Goal: Transaction & Acquisition: Purchase product/service

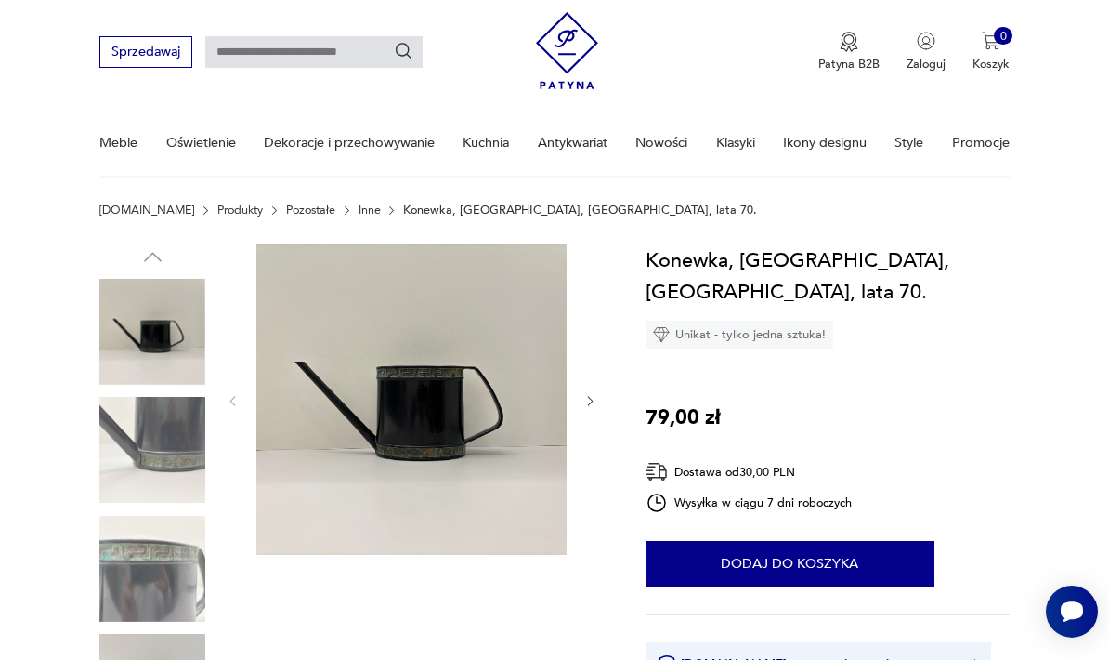
click at [149, 439] on img at bounding box center [152, 450] width 106 height 106
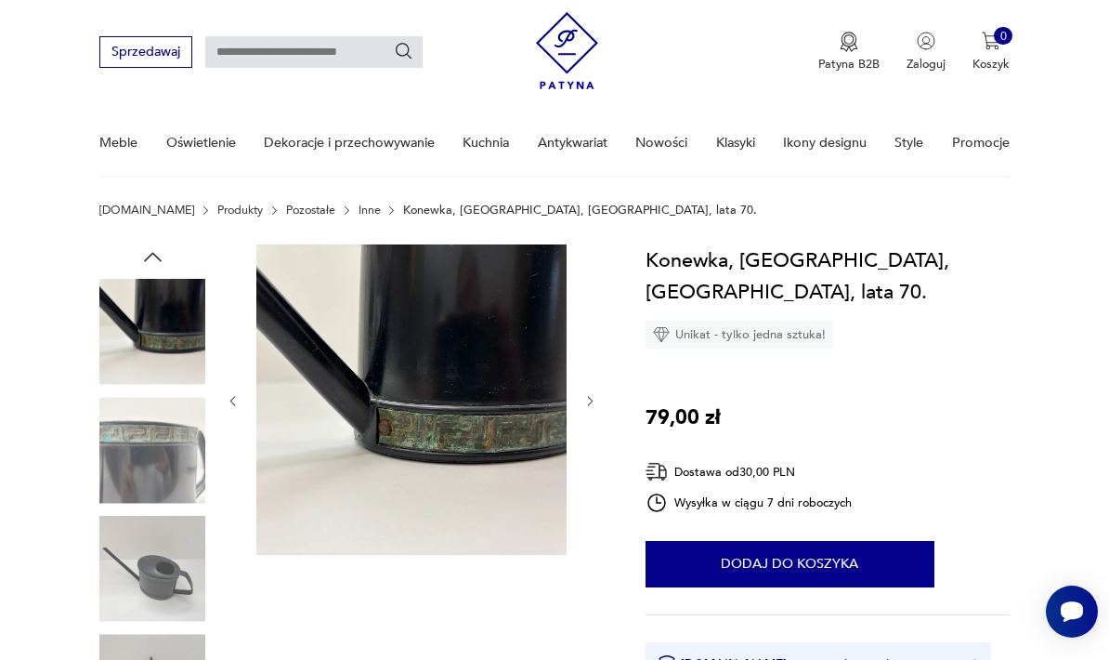
click at [151, 314] on img at bounding box center [152, 332] width 106 height 106
click at [126, 577] on img at bounding box center [152, 569] width 106 height 106
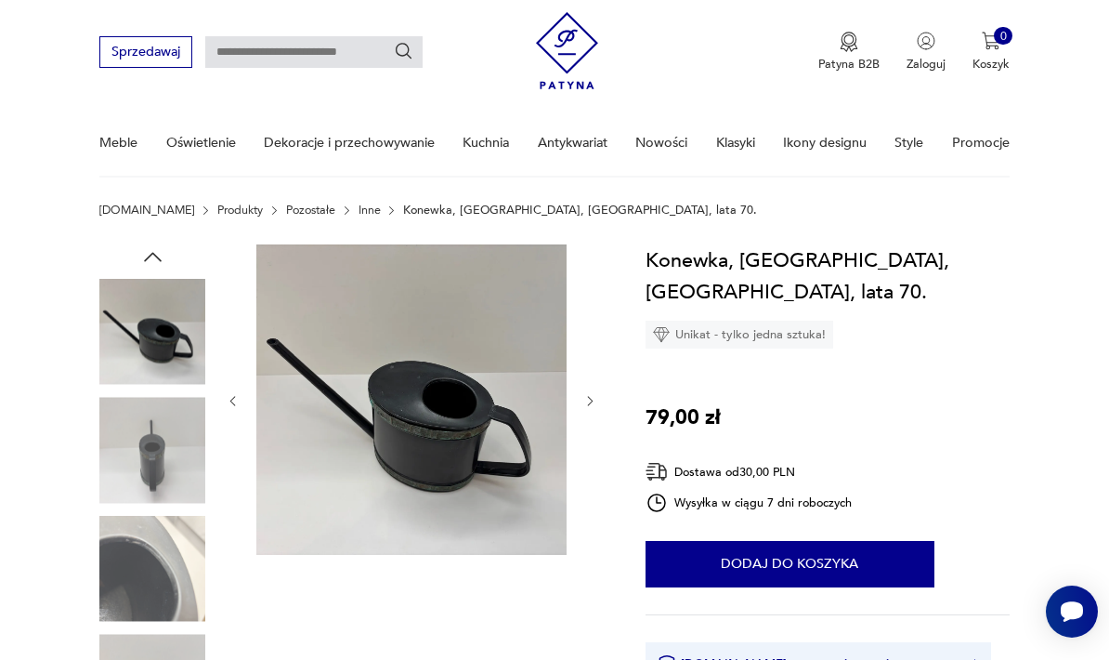
click at [145, 319] on img at bounding box center [152, 332] width 106 height 106
click at [146, 328] on img at bounding box center [152, 332] width 106 height 106
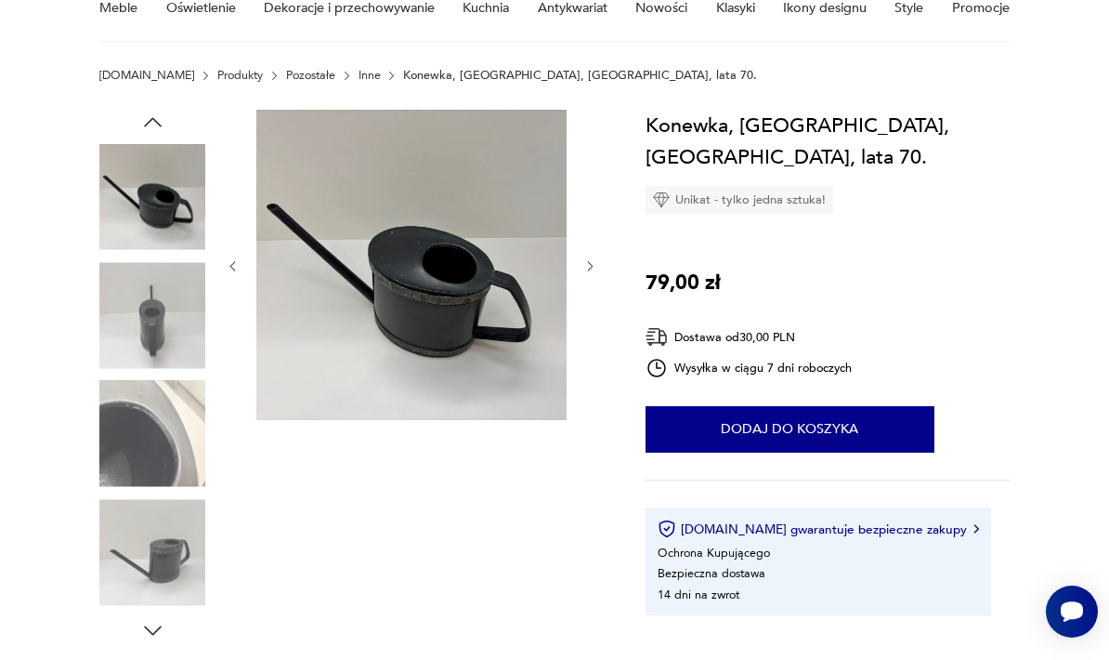
scroll to position [216, 0]
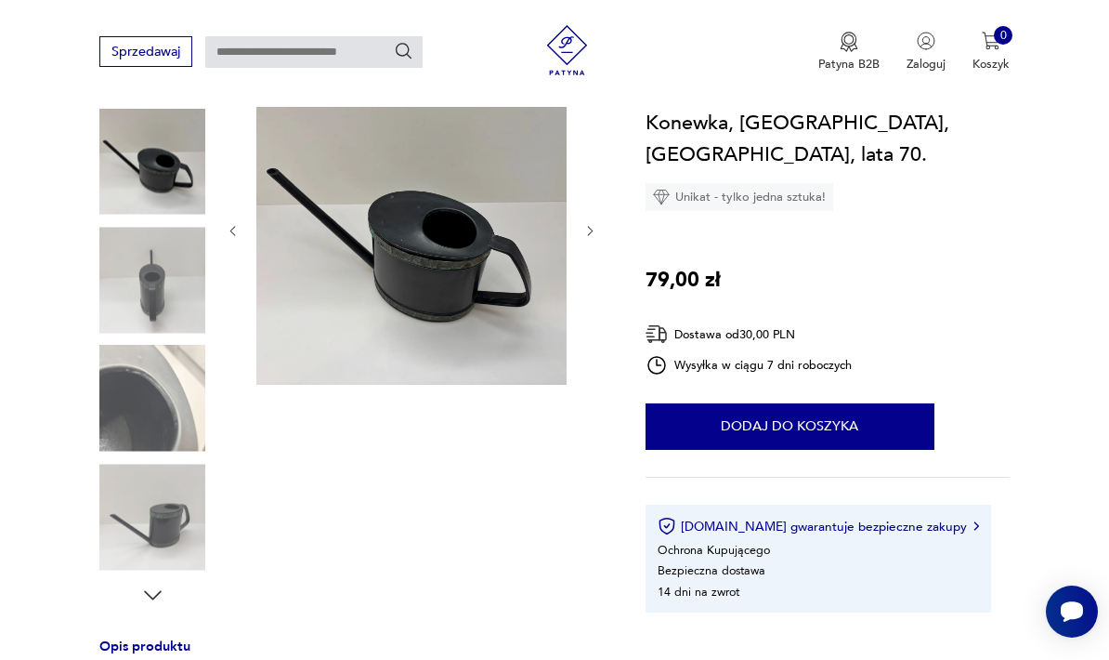
click at [160, 543] on img at bounding box center [152, 517] width 106 height 106
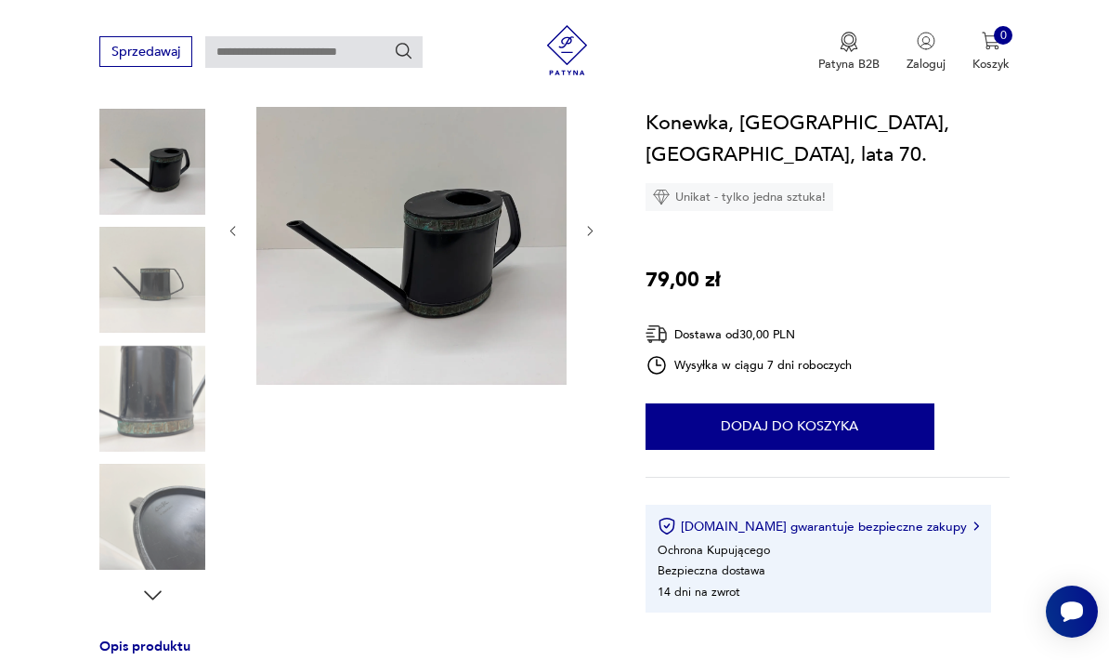
click at [132, 609] on div "Opis produktu Mała konewka w czarnym kolorze. Wykonana z tworzywa sztucznego. P…" at bounding box center [351, 641] width 505 height 1134
click at [140, 165] on img at bounding box center [152, 162] width 106 height 106
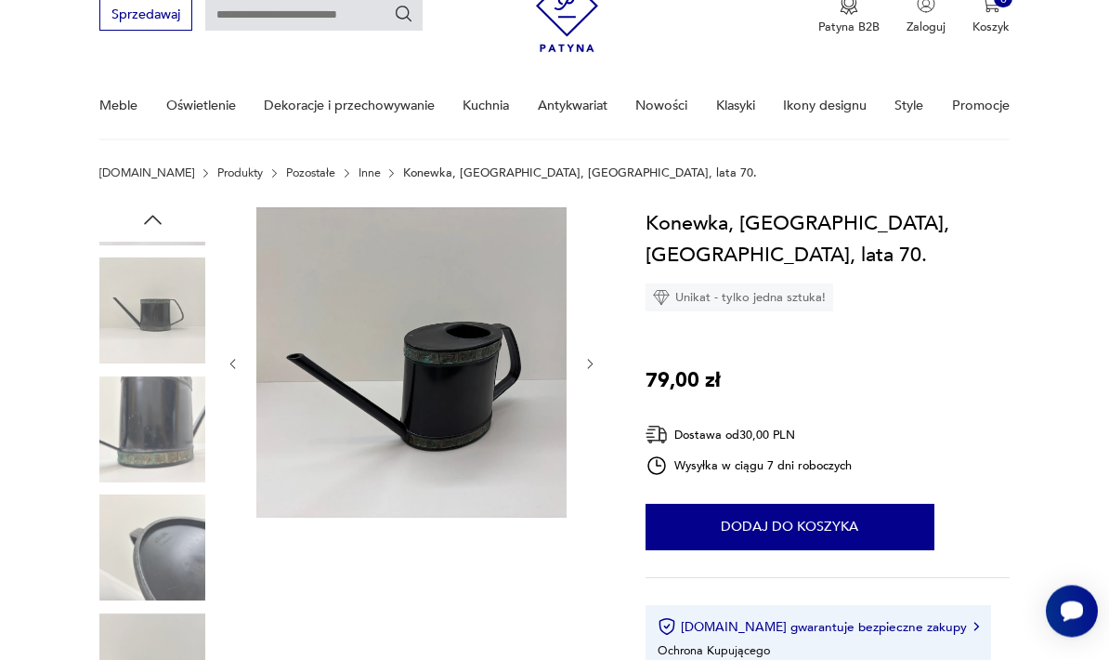
scroll to position [83, 0]
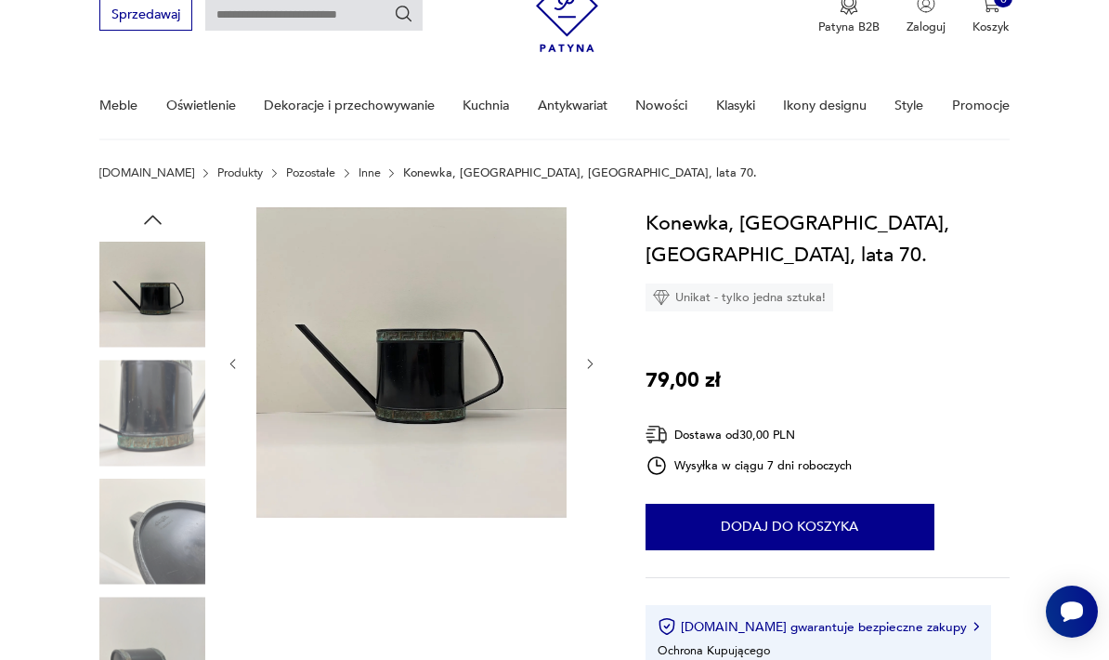
click at [136, 549] on img at bounding box center [152, 531] width 106 height 106
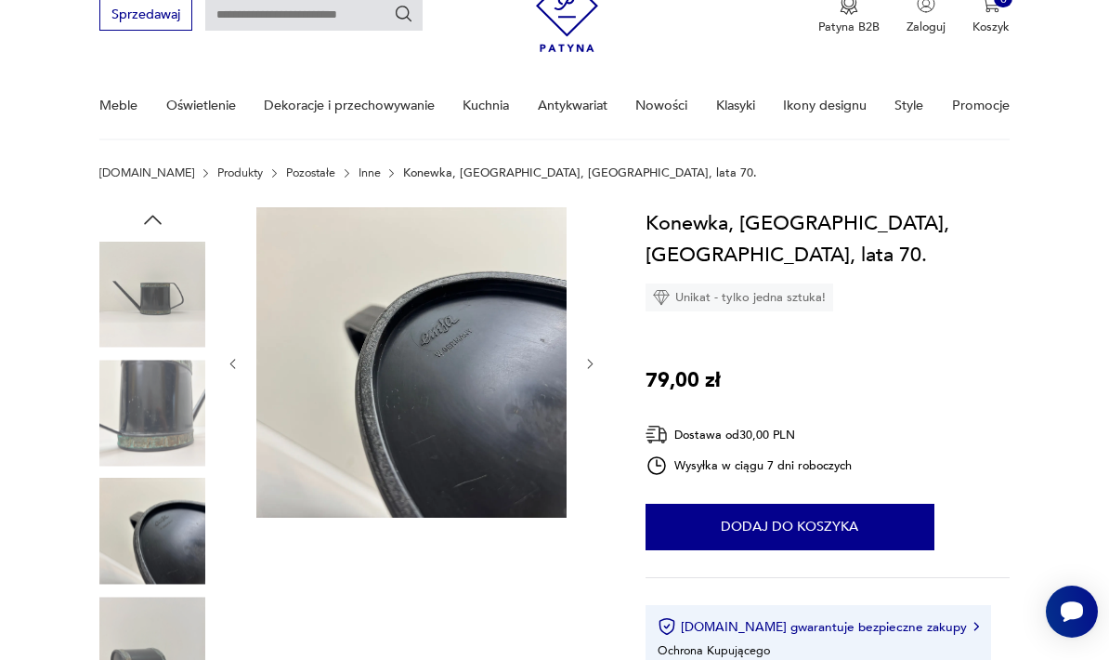
click at [155, 407] on img at bounding box center [152, 413] width 106 height 106
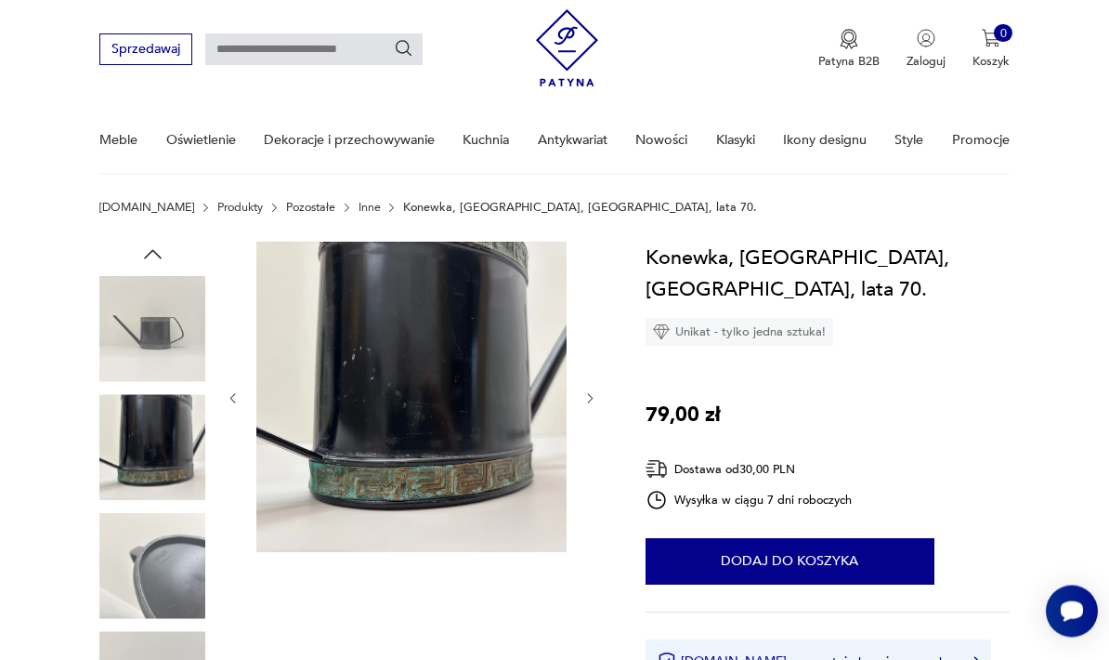
scroll to position [0, 0]
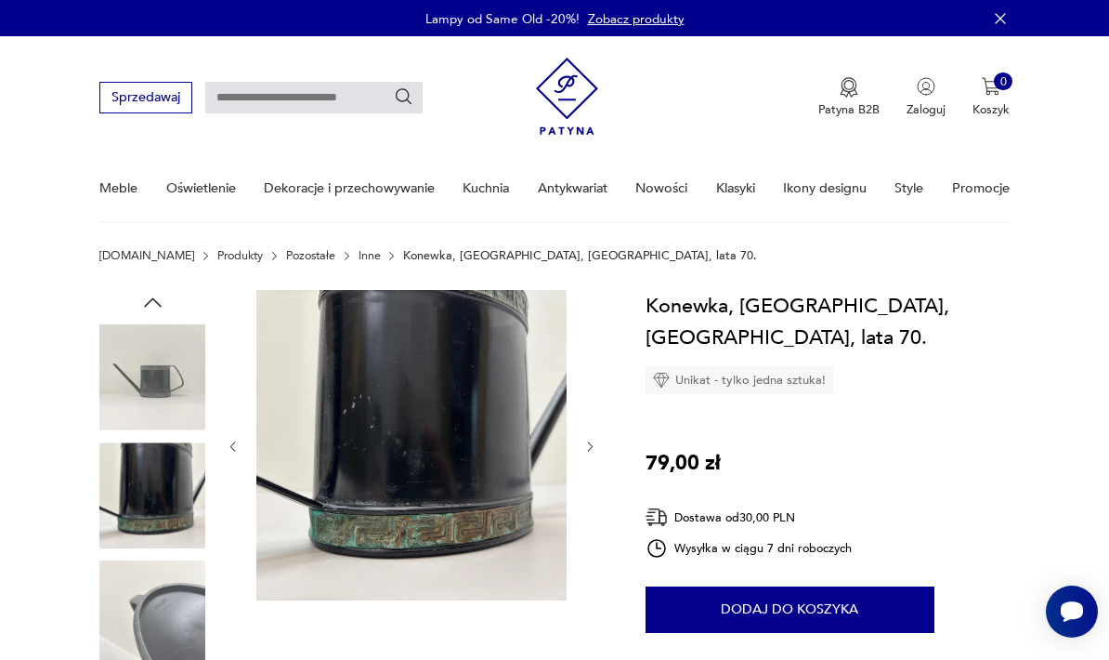
click at [144, 388] on img at bounding box center [152, 377] width 106 height 106
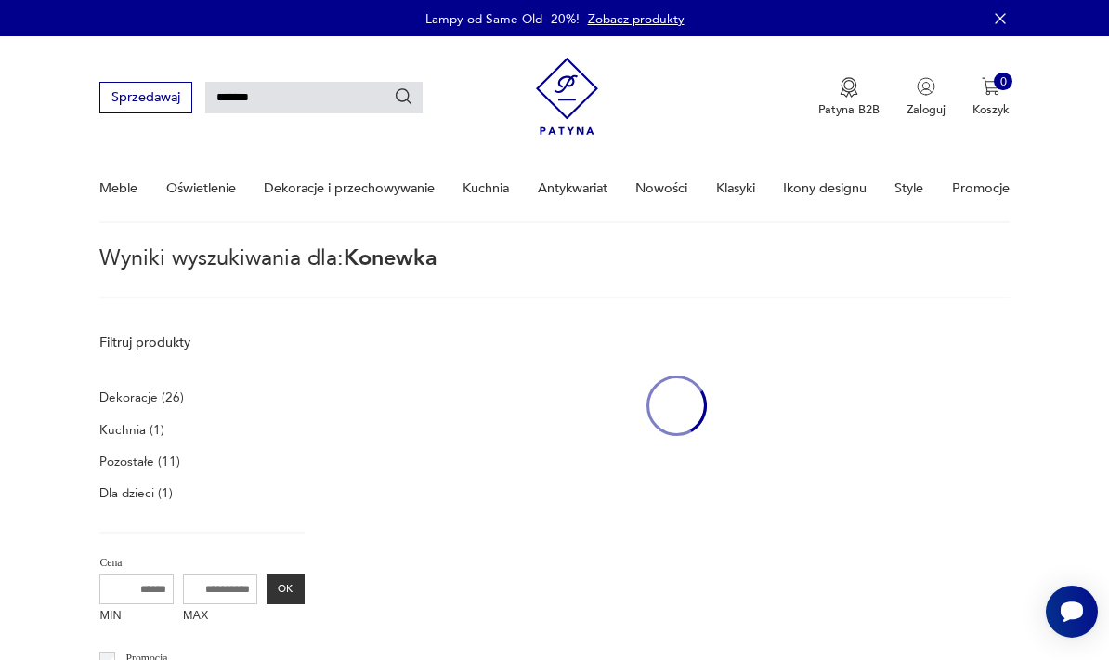
type input "*******"
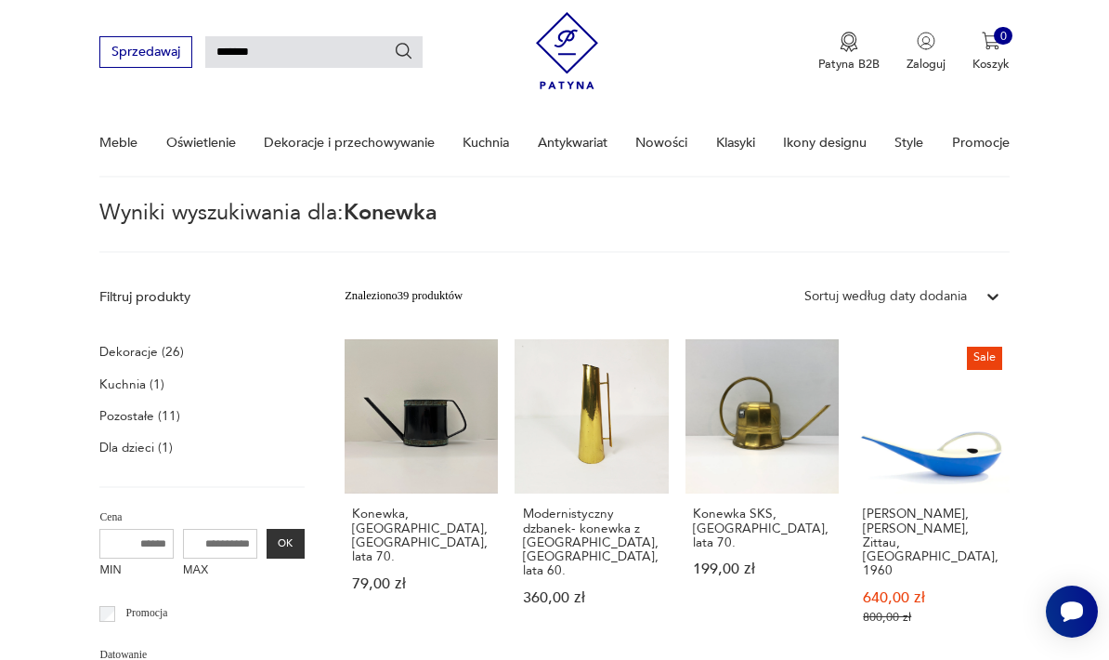
click at [372, 424] on link "Konewka, Emsa, [GEOGRAPHIC_DATA], lata 70. 79,00 zł" at bounding box center [421, 498] width 153 height 318
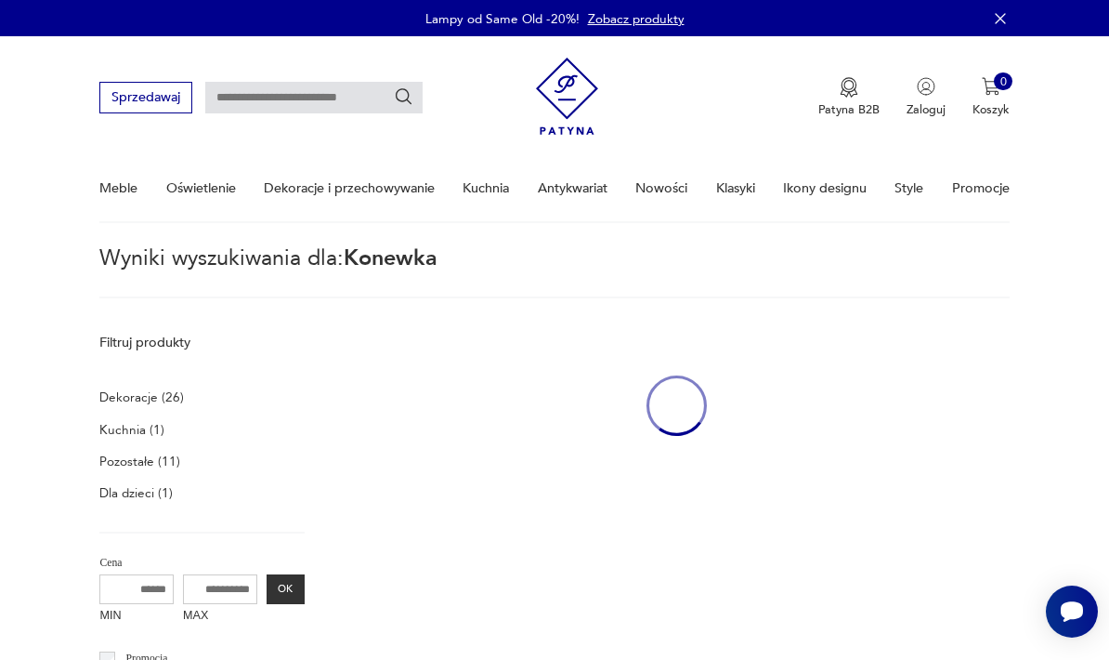
type input "*******"
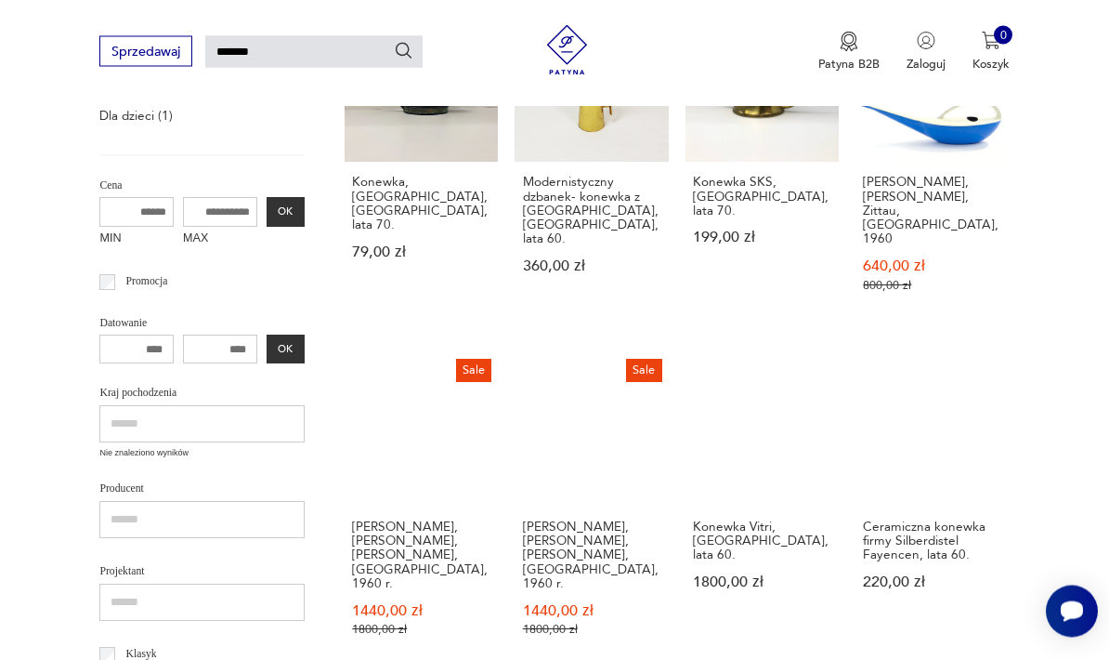
scroll to position [377, 0]
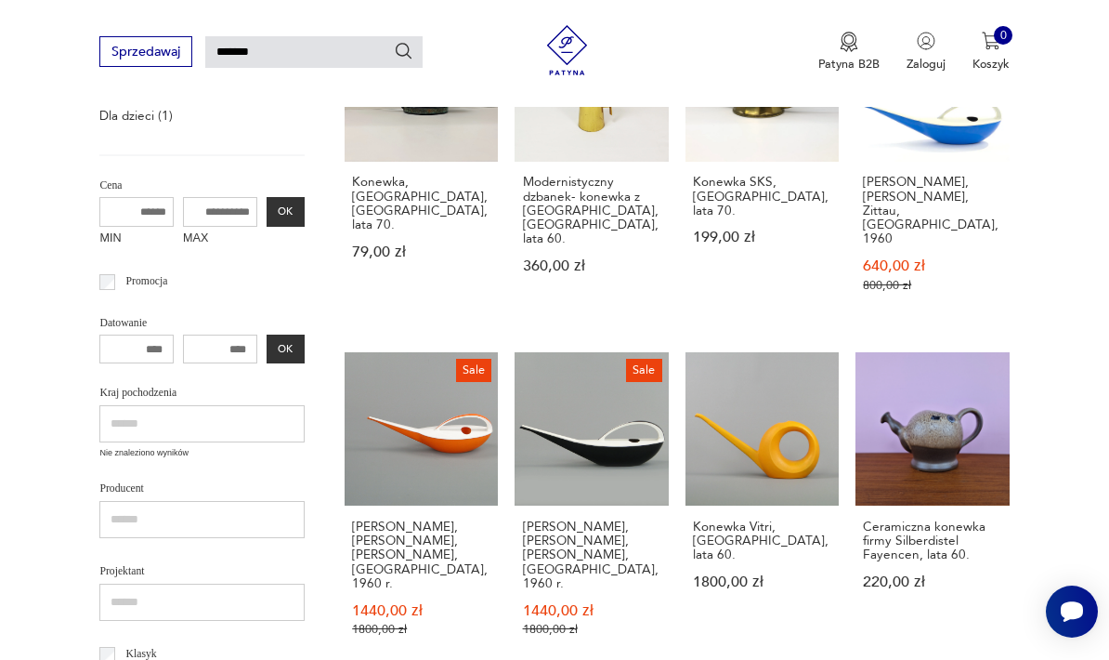
click at [740, 420] on link "Konewka Vitri, [GEOGRAPHIC_DATA], lata 60. 1800,00 zł" at bounding box center [762, 511] width 153 height 318
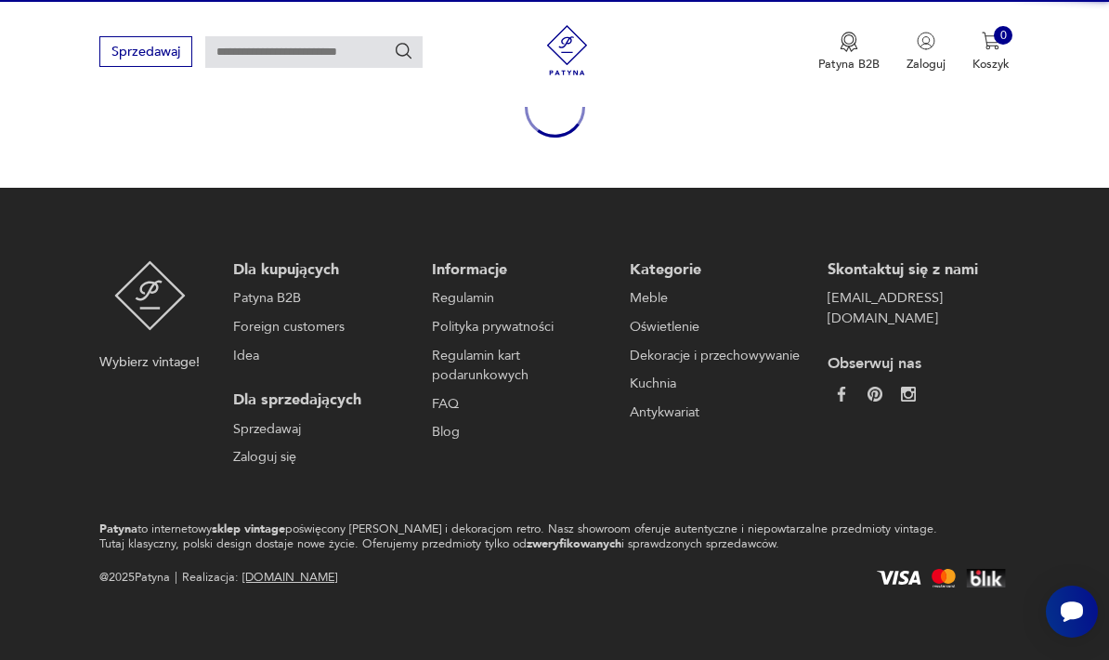
scroll to position [143, 0]
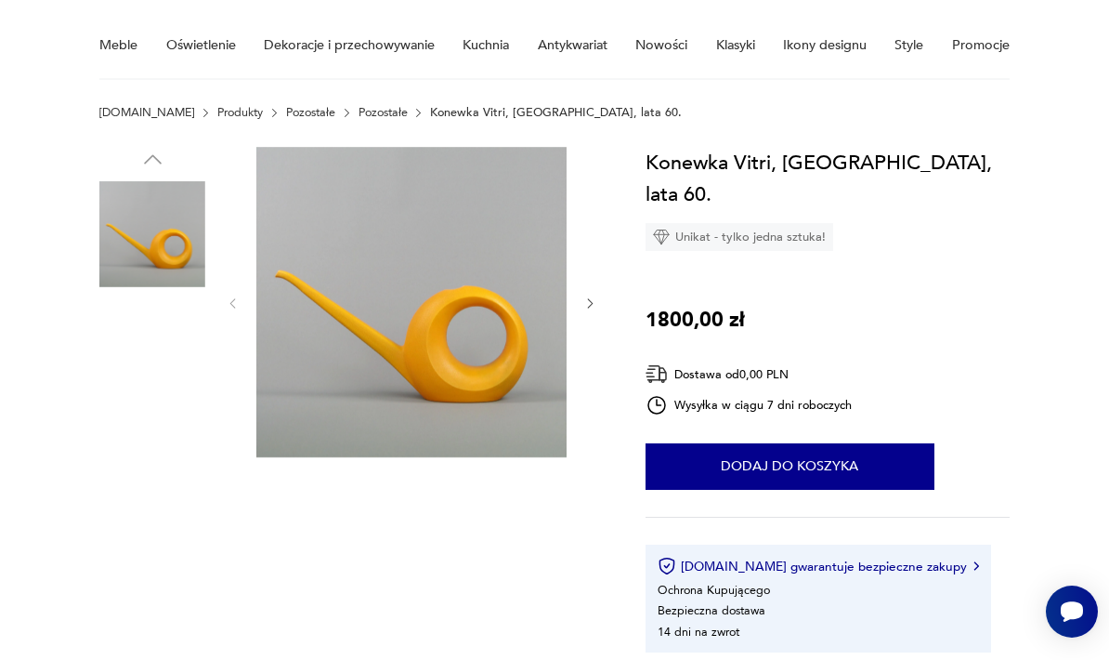
click at [125, 496] on img at bounding box center [152, 471] width 106 height 106
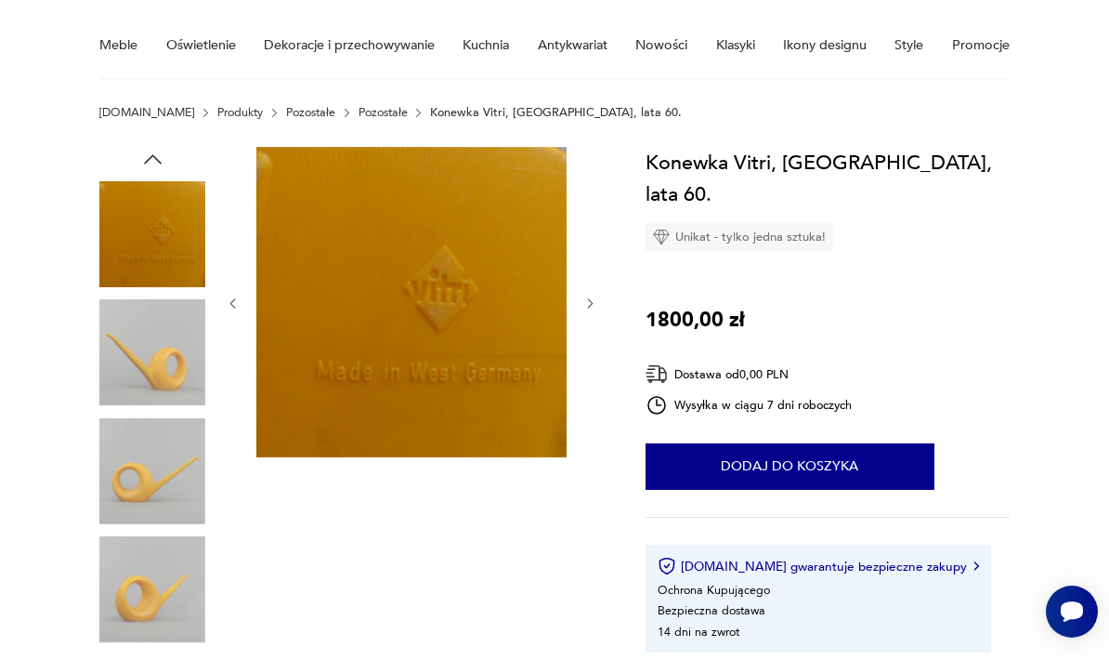
click at [137, 229] on img at bounding box center [152, 234] width 106 height 106
click at [116, 491] on img at bounding box center [152, 471] width 106 height 106
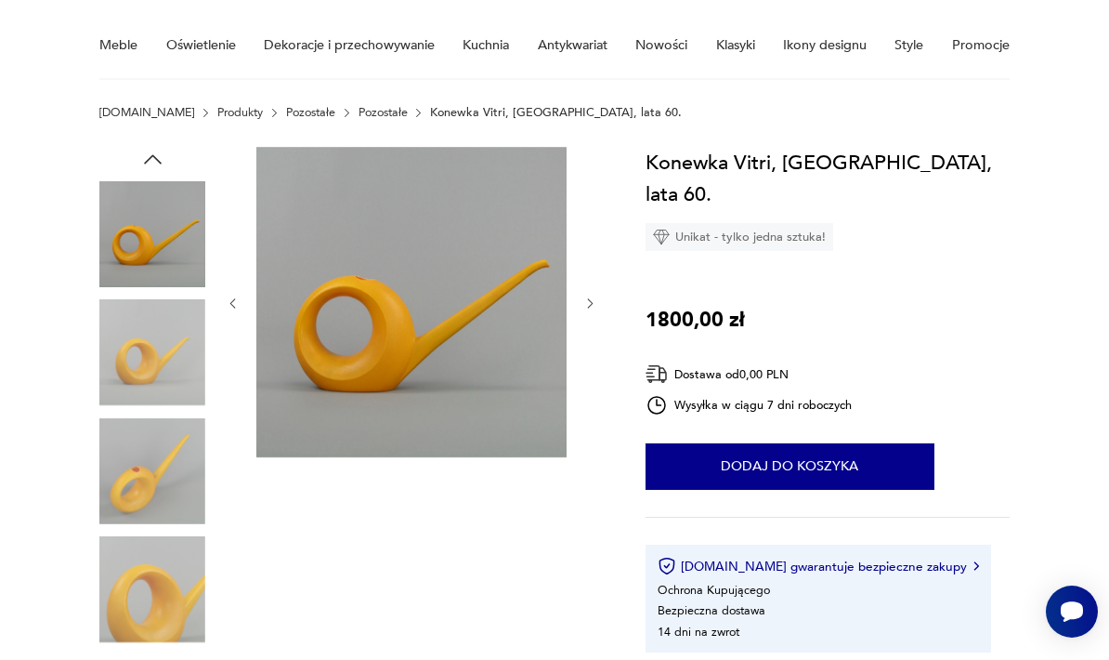
type input "*******"
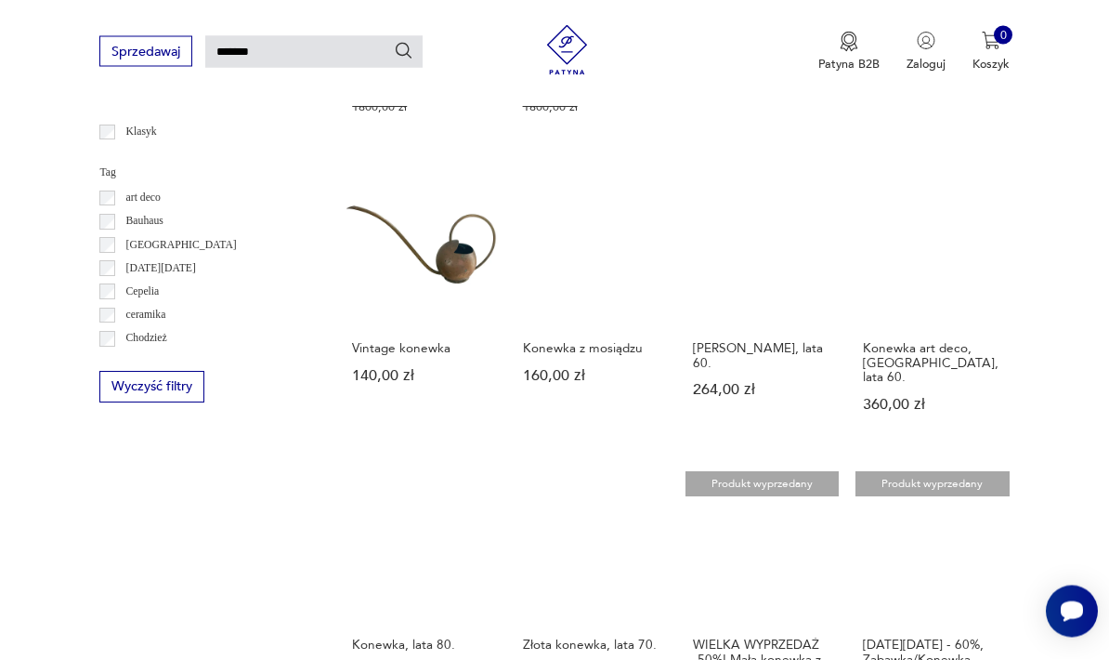
scroll to position [904, 0]
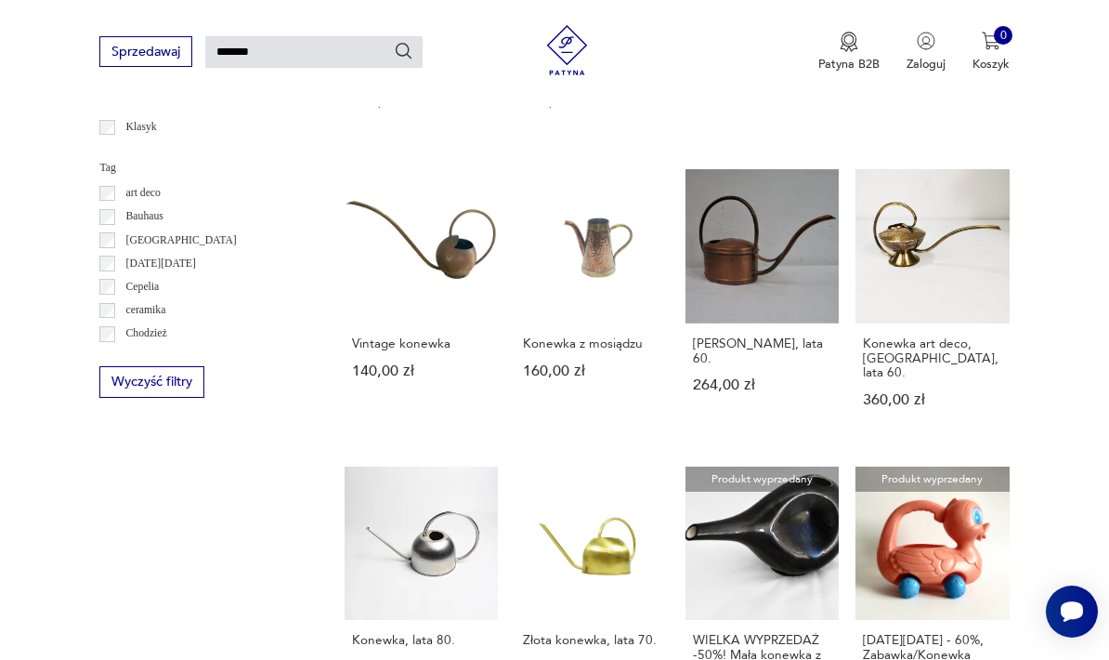
click at [371, 497] on link "Konewka, lata 80. 110,00 zł" at bounding box center [421, 608] width 153 height 284
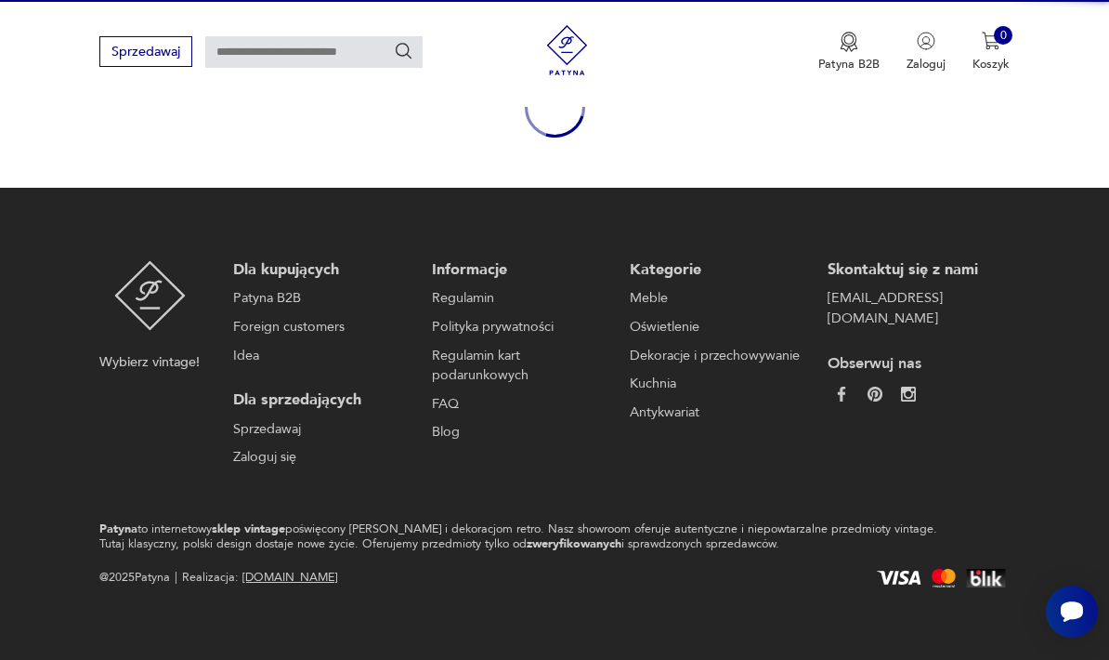
scroll to position [143, 0]
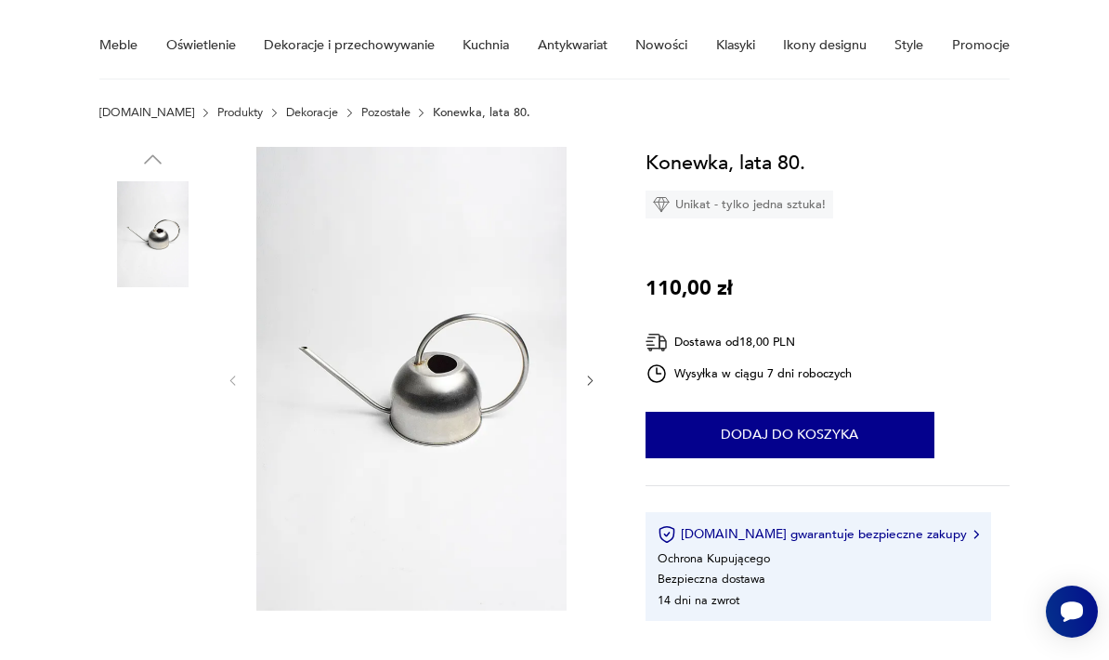
click at [145, 247] on img at bounding box center [152, 234] width 106 height 106
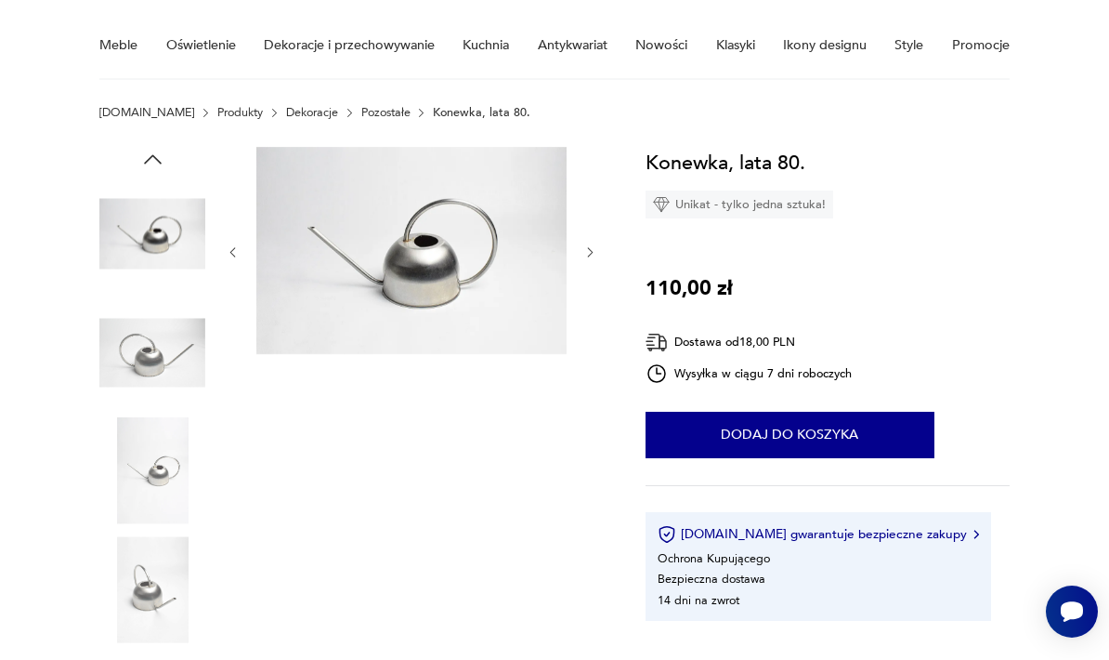
click at [125, 487] on img at bounding box center [152, 471] width 106 height 106
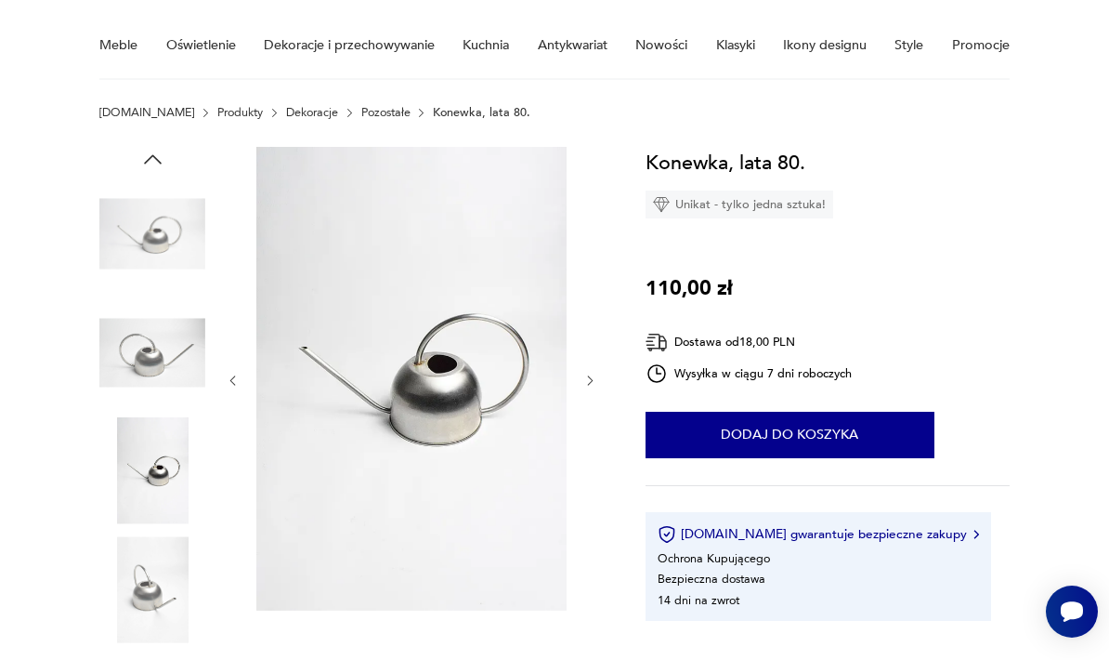
click at [138, 371] on img at bounding box center [152, 352] width 106 height 106
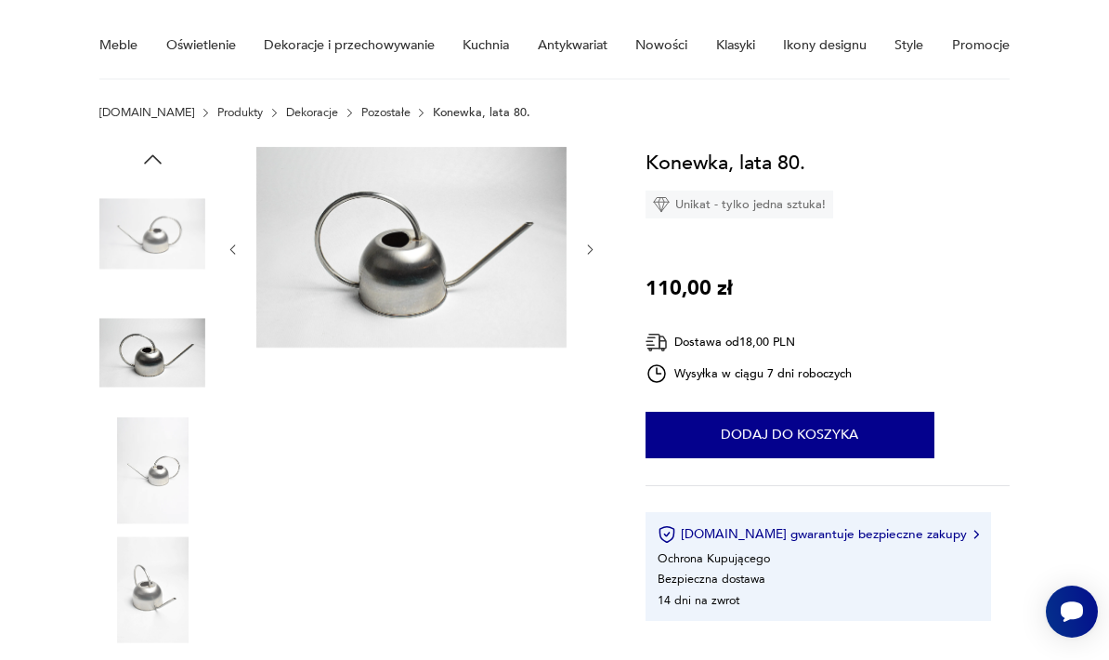
click at [144, 570] on img at bounding box center [152, 589] width 106 height 106
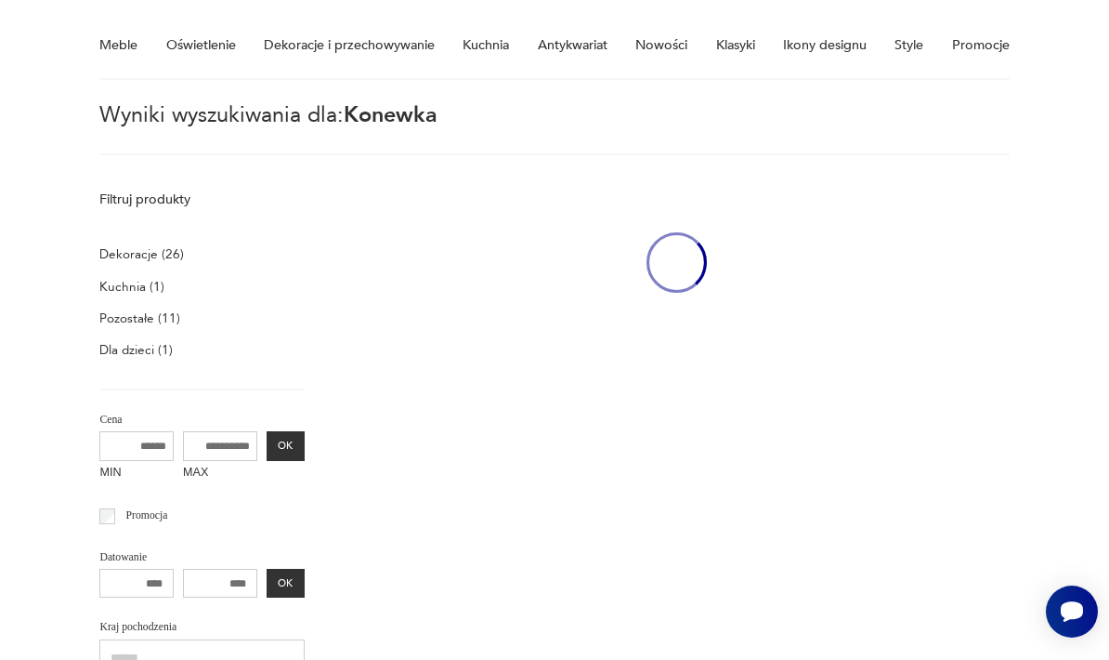
type input "*******"
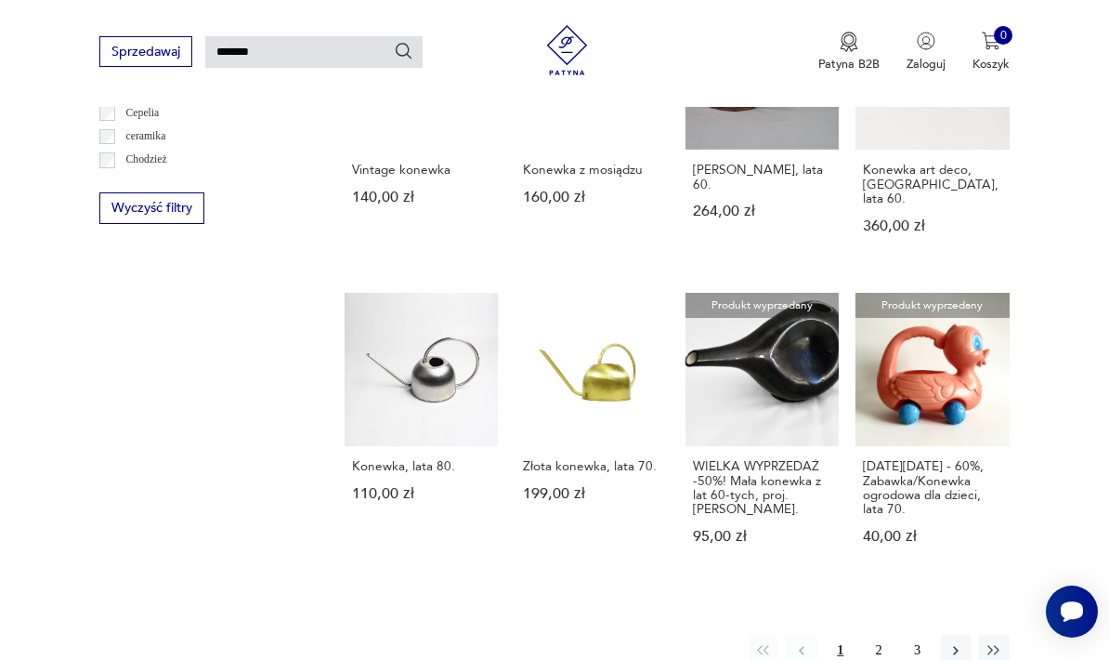
scroll to position [1081, 0]
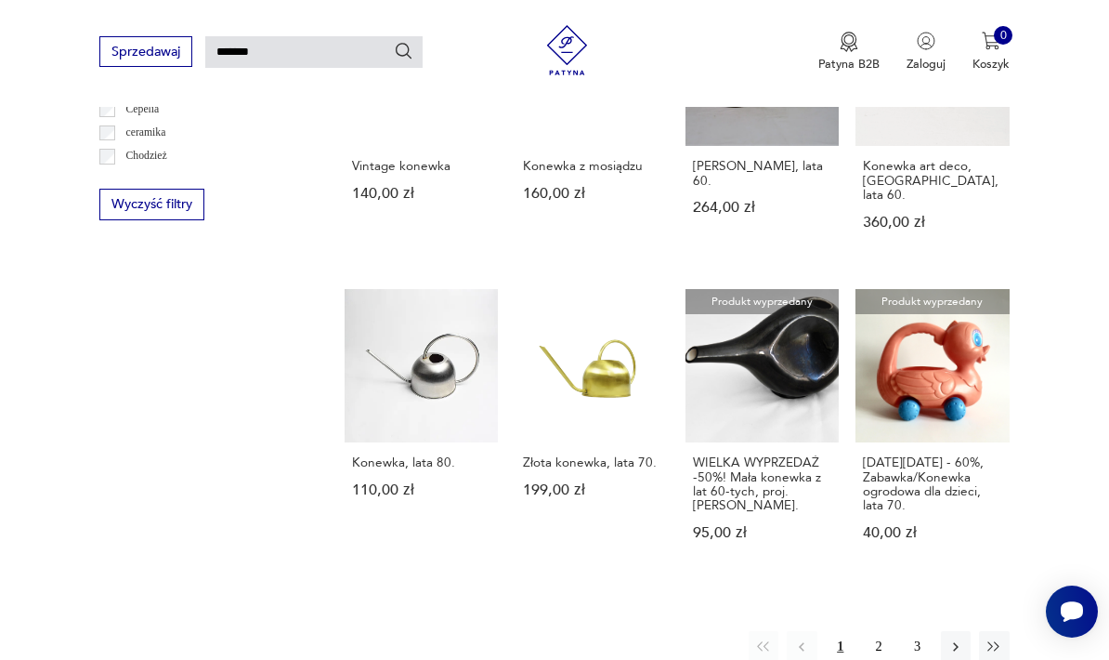
click at [737, 326] on link "Produkt wyprzedany WIELKA WYPRZEDAŻ -50%! Mała konewka z lat 60-tych, proj. [PE…" at bounding box center [762, 431] width 153 height 284
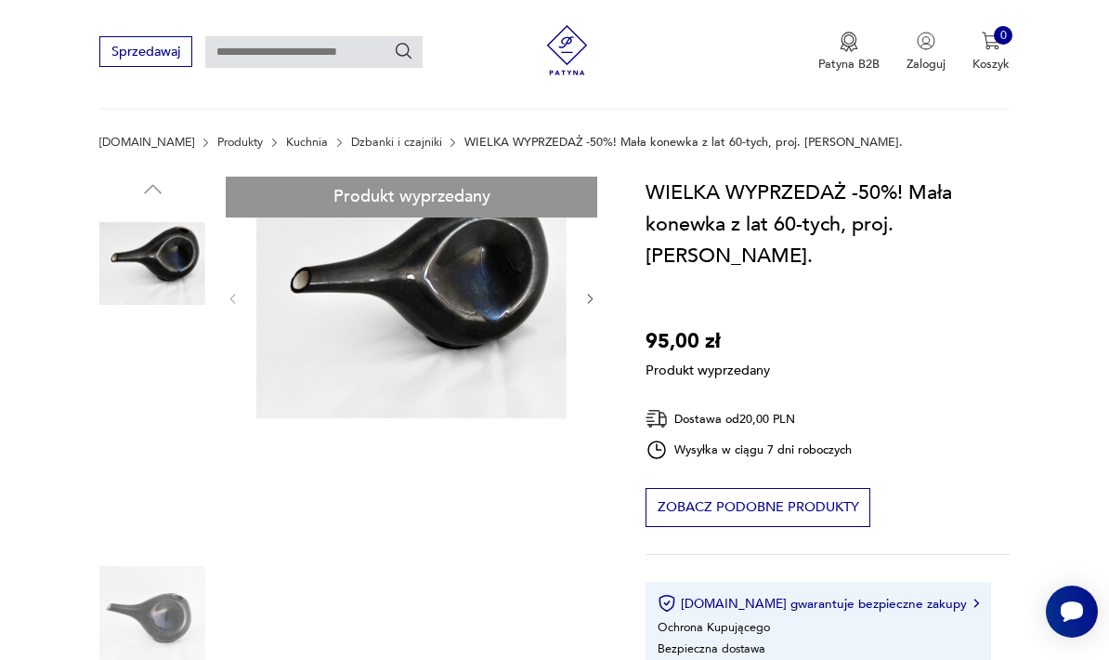
scroll to position [115, 0]
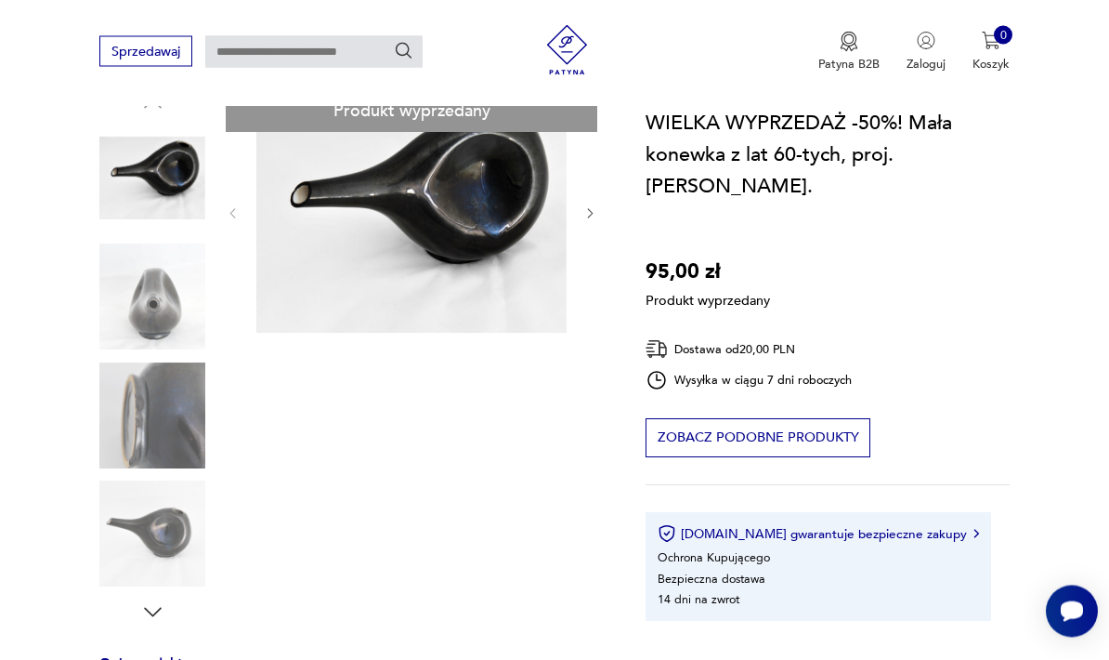
scroll to position [199, 0]
click at [117, 153] on div "Produkt wyprzedany Opis produktu Cena regularna: 190 zł. Konewka o zachwycające…" at bounding box center [351, 658] width 505 height 1134
click at [139, 180] on div "Produkt wyprzedany Opis produktu Cena regularna: 190 zł. Konewka o zachwycające…" at bounding box center [351, 658] width 505 height 1134
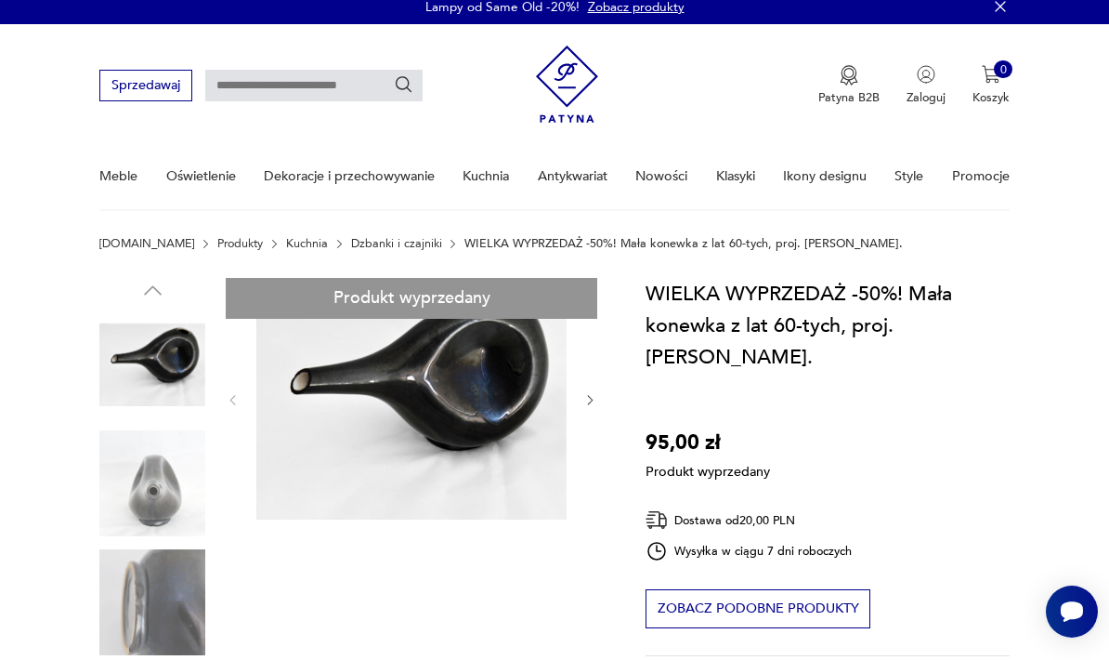
scroll to position [13, 0]
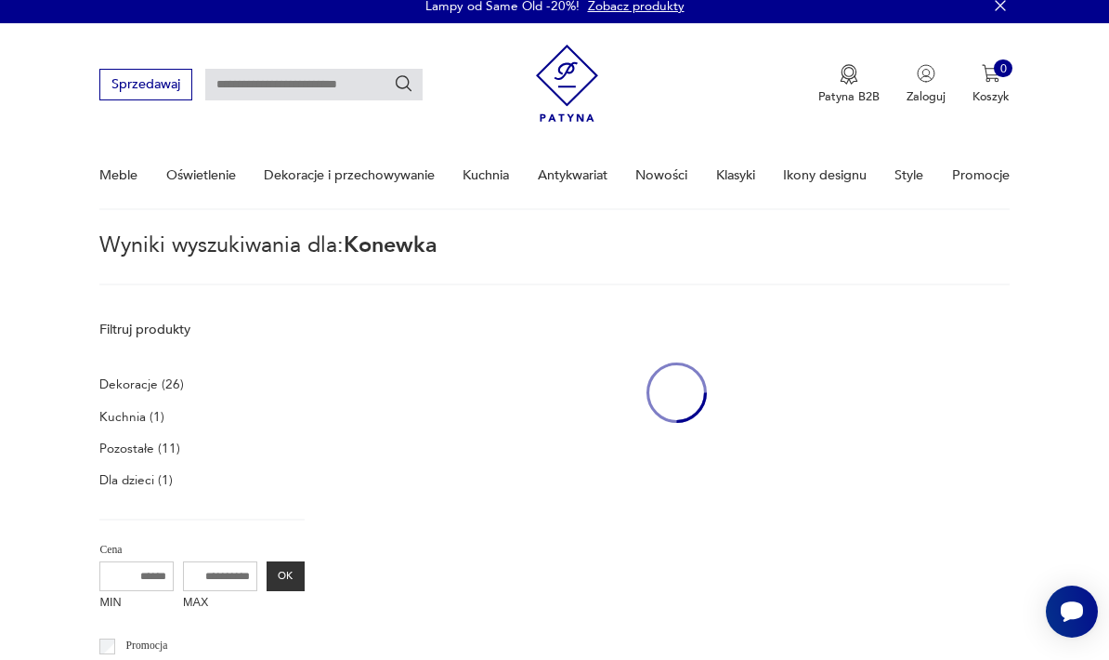
type input "*******"
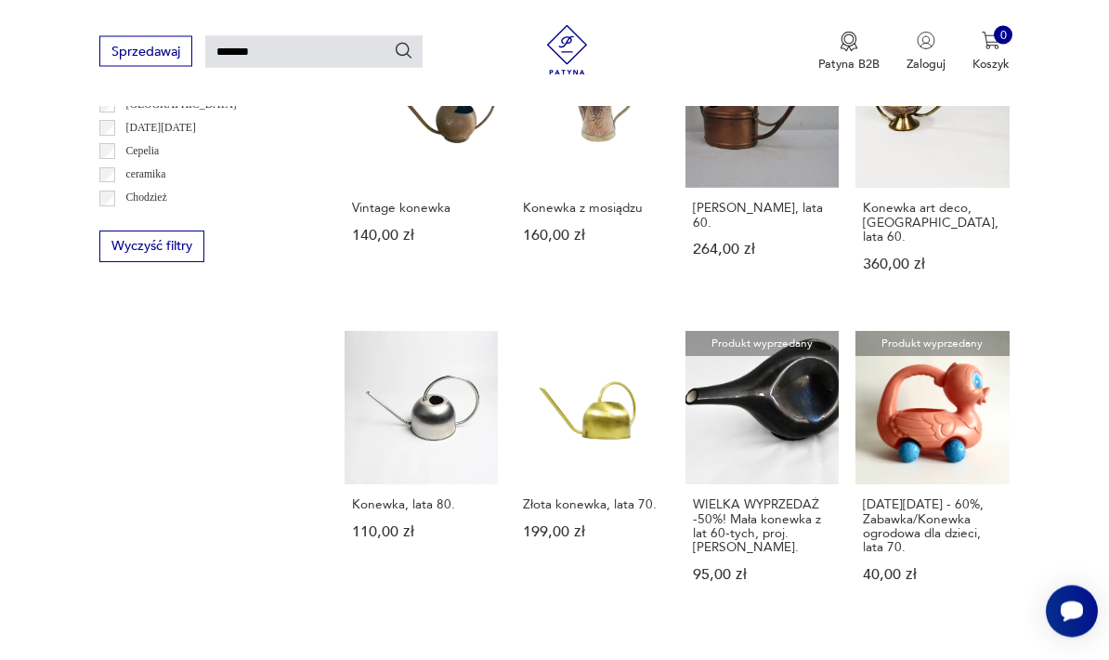
scroll to position [1041, 0]
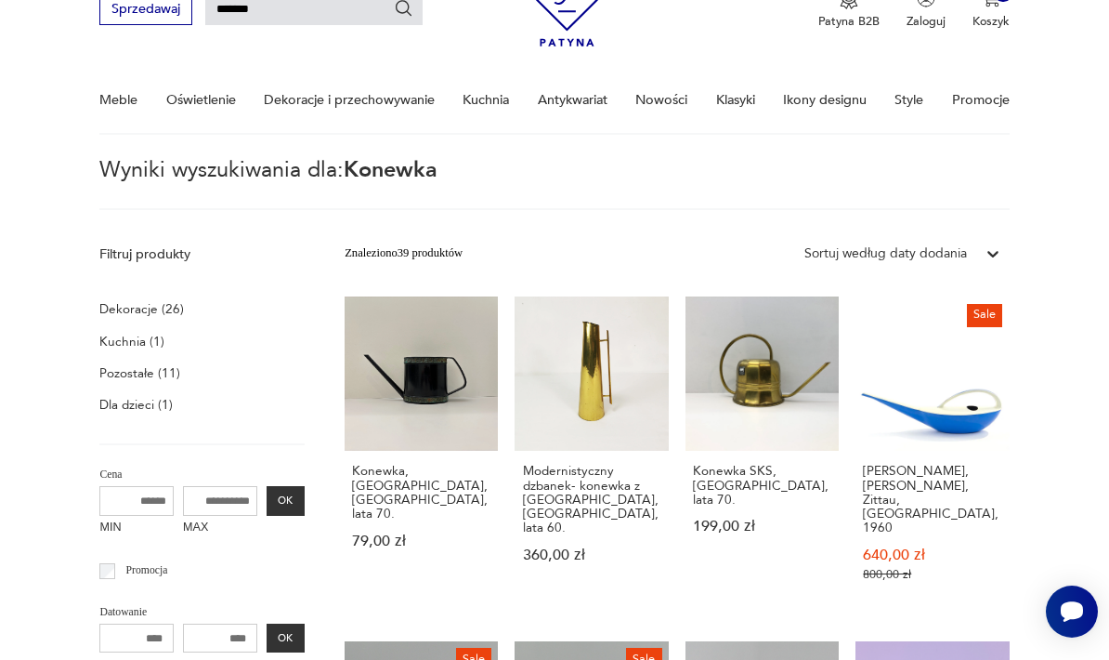
scroll to position [46, 0]
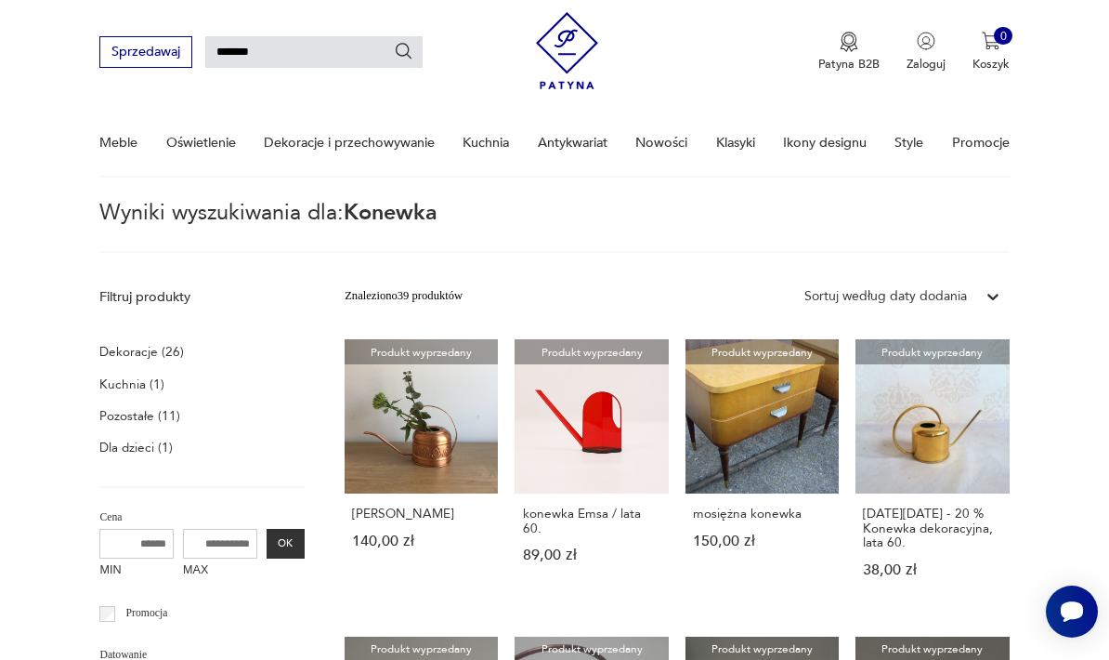
click at [534, 439] on link "Produkt wyprzedany konewka Emsa / lata 60. 89,00 zł" at bounding box center [591, 473] width 153 height 269
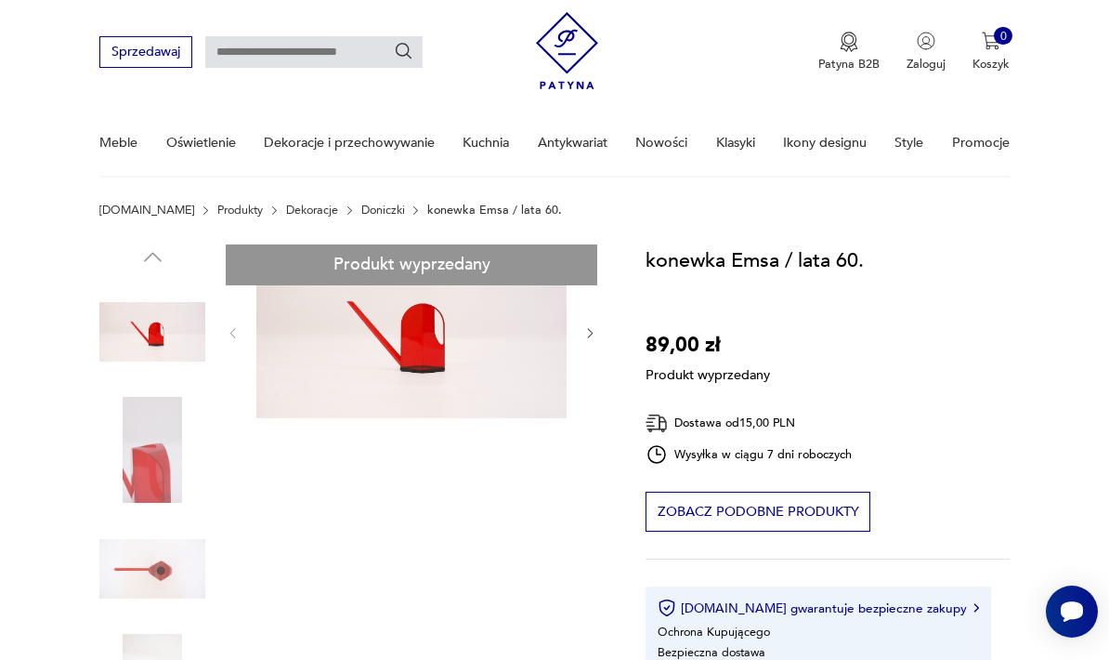
type input "*******"
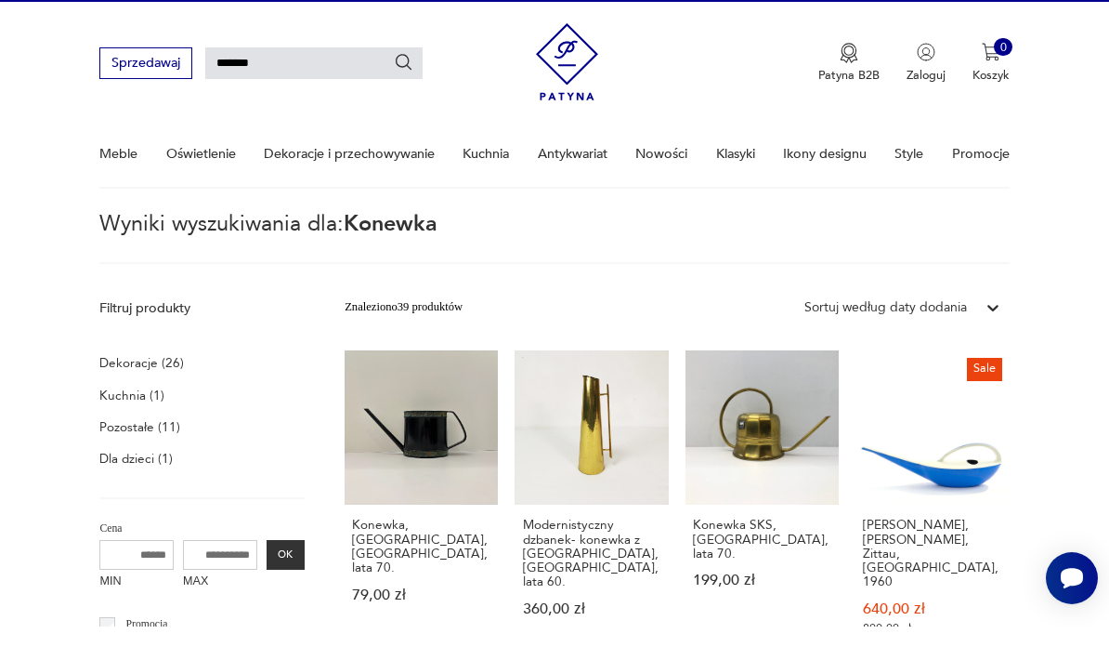
scroll to position [34, 0]
click at [372, 451] on link "Konewka, Emsa, [GEOGRAPHIC_DATA], lata 70. 79,00 zł" at bounding box center [421, 509] width 153 height 318
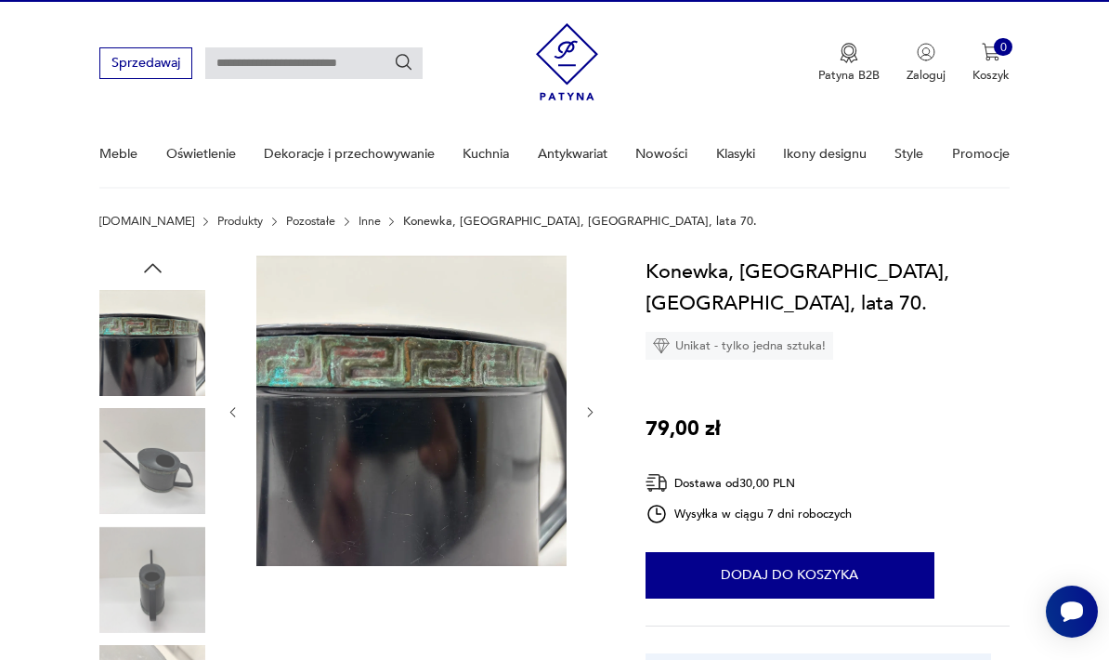
click at [112, 290] on img at bounding box center [152, 343] width 106 height 106
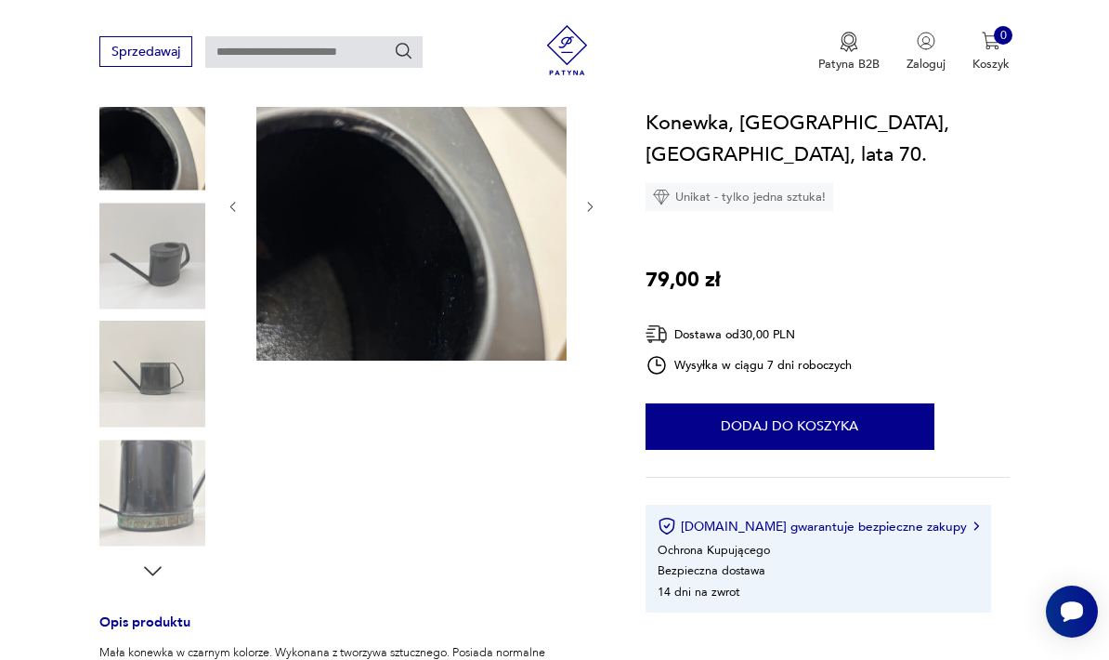
scroll to position [234, 0]
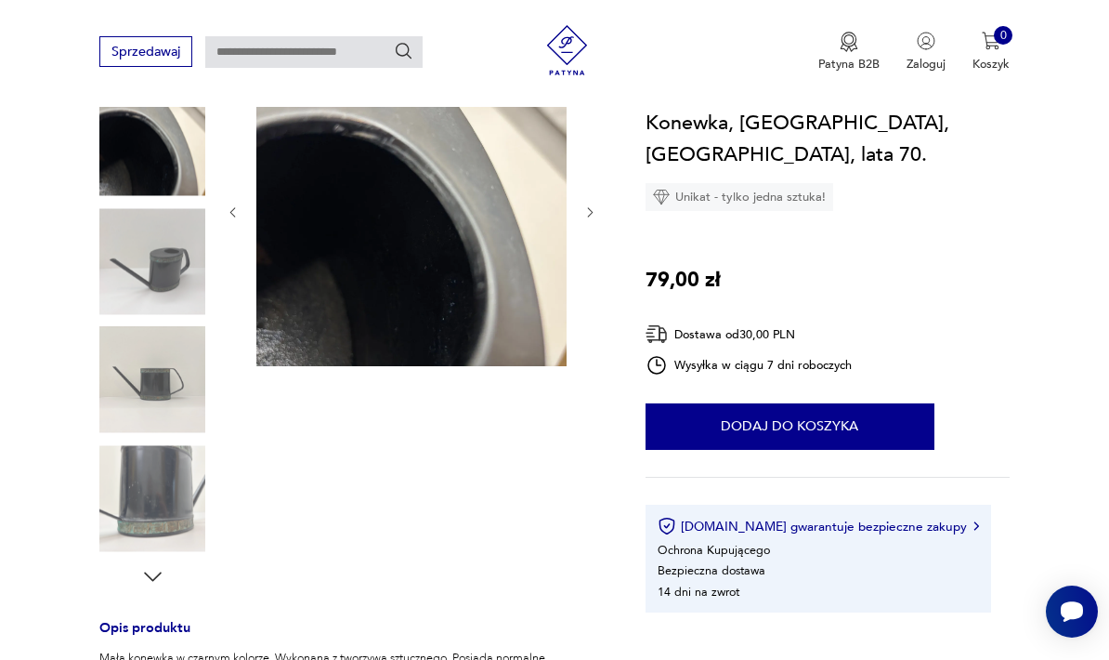
click at [147, 394] on img at bounding box center [152, 380] width 106 height 106
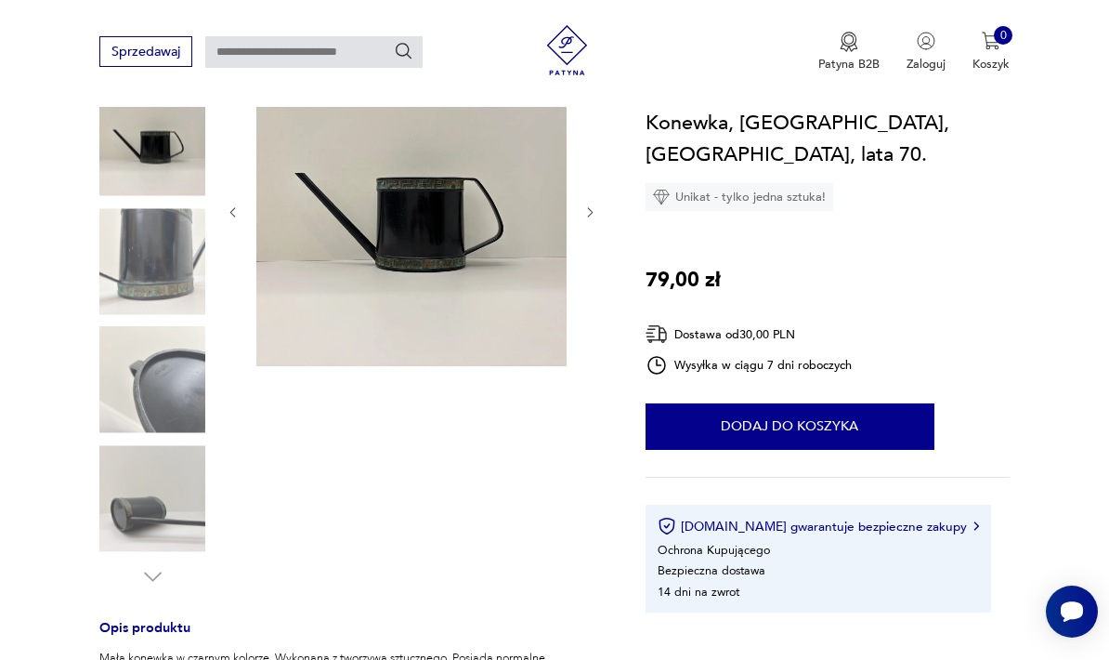
click at [140, 502] on img at bounding box center [152, 498] width 106 height 106
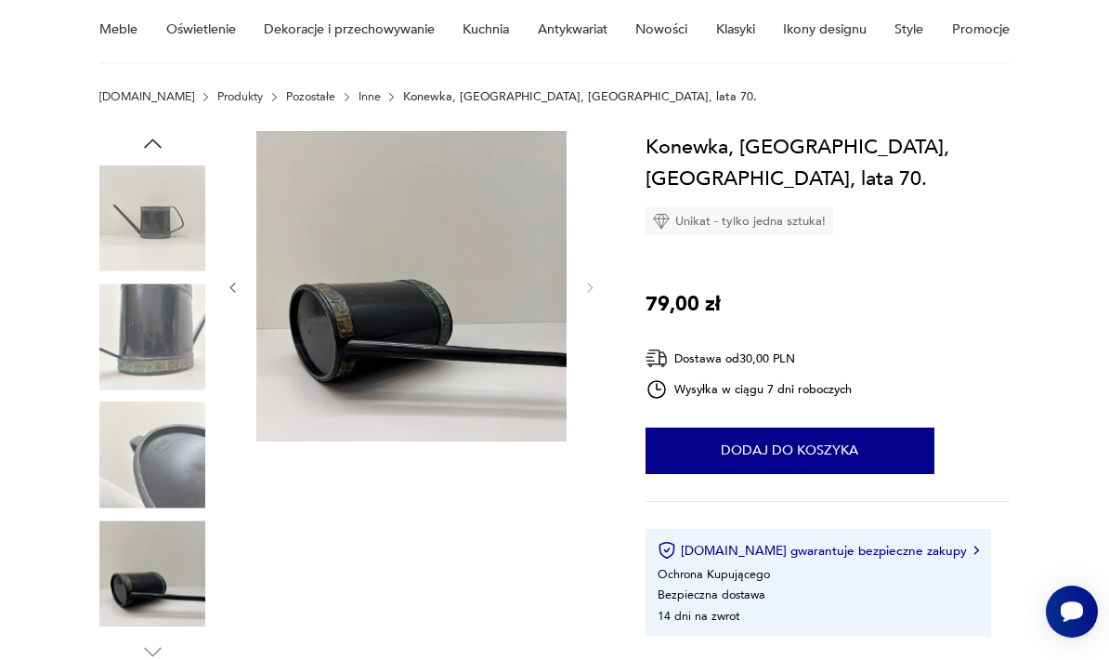
scroll to position [0, 0]
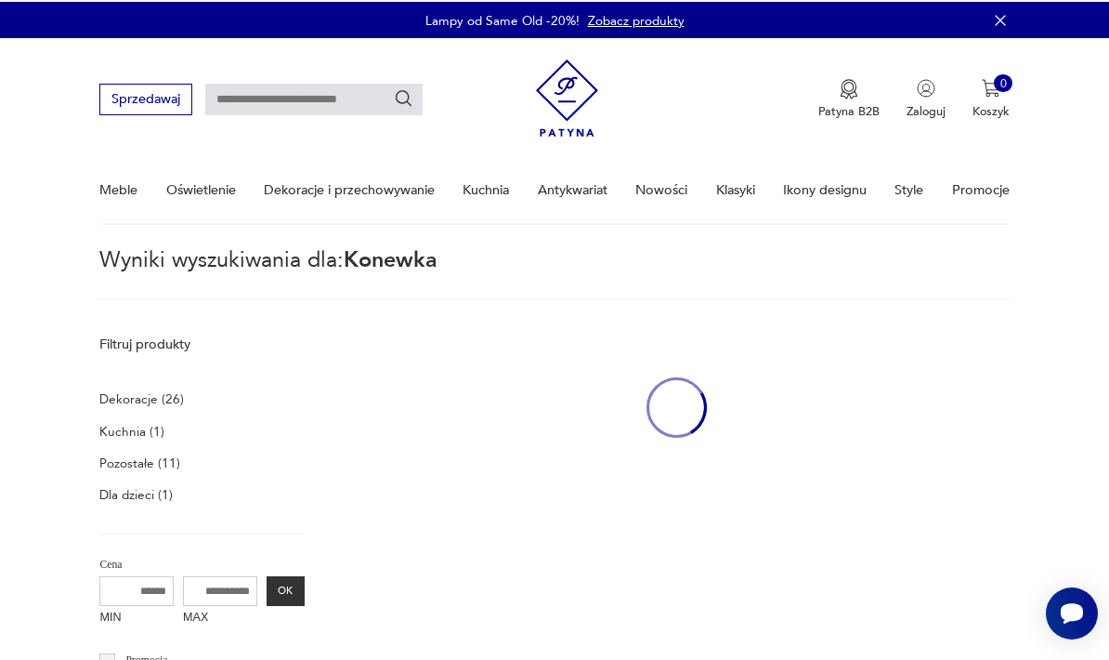
type input "*******"
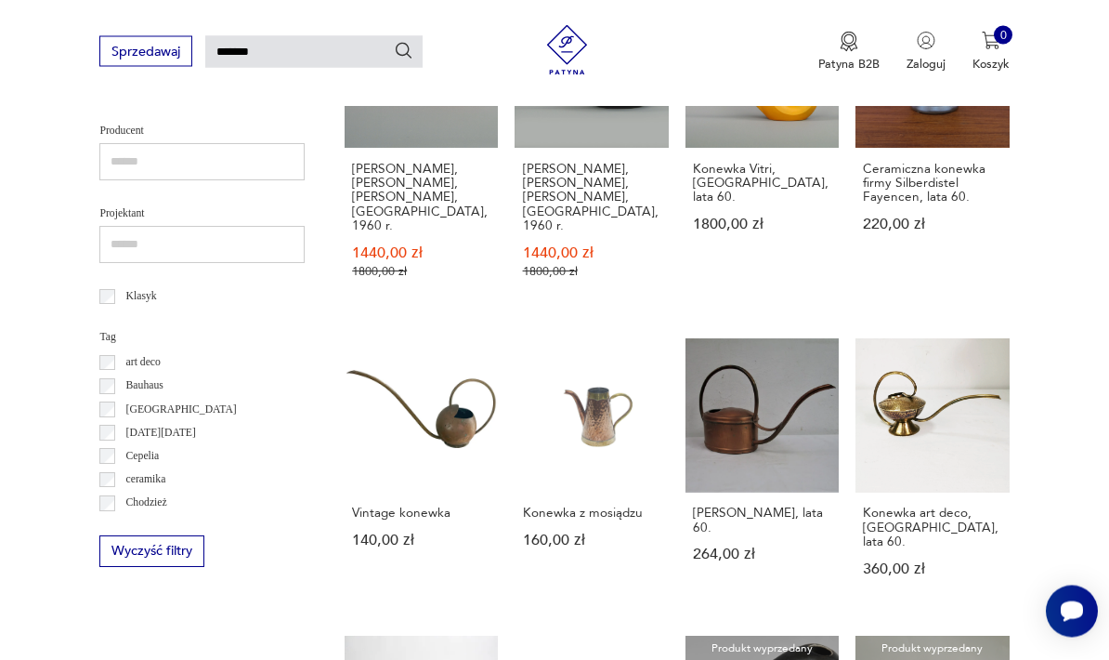
scroll to position [751, 0]
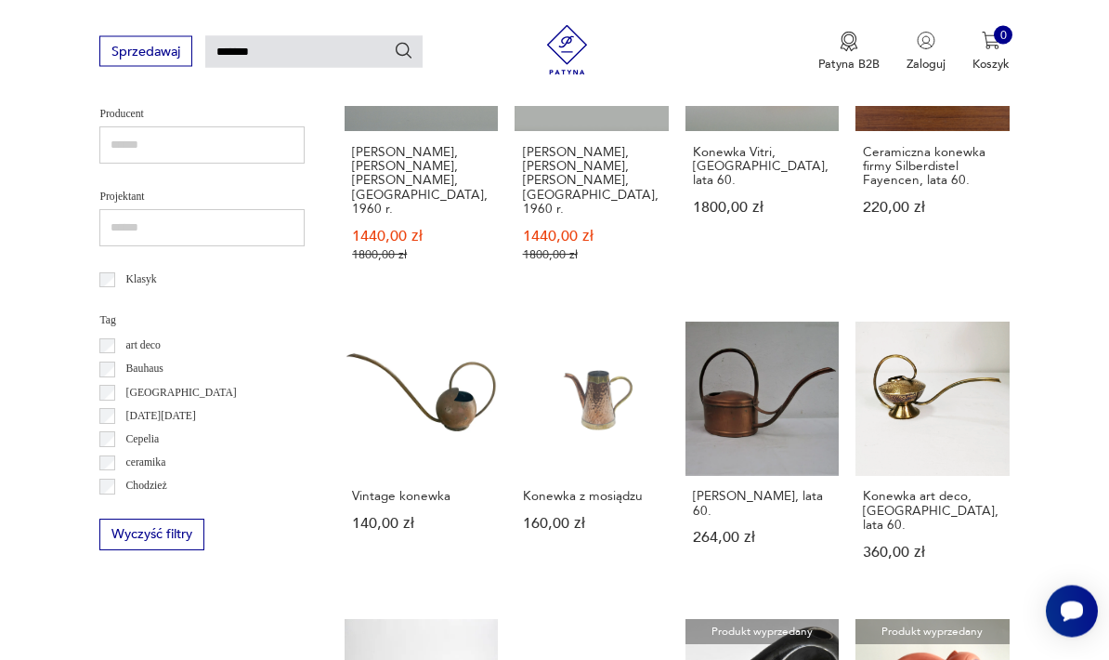
click at [414, 334] on link "Vintage konewka 140,00 zł" at bounding box center [421, 456] width 153 height 269
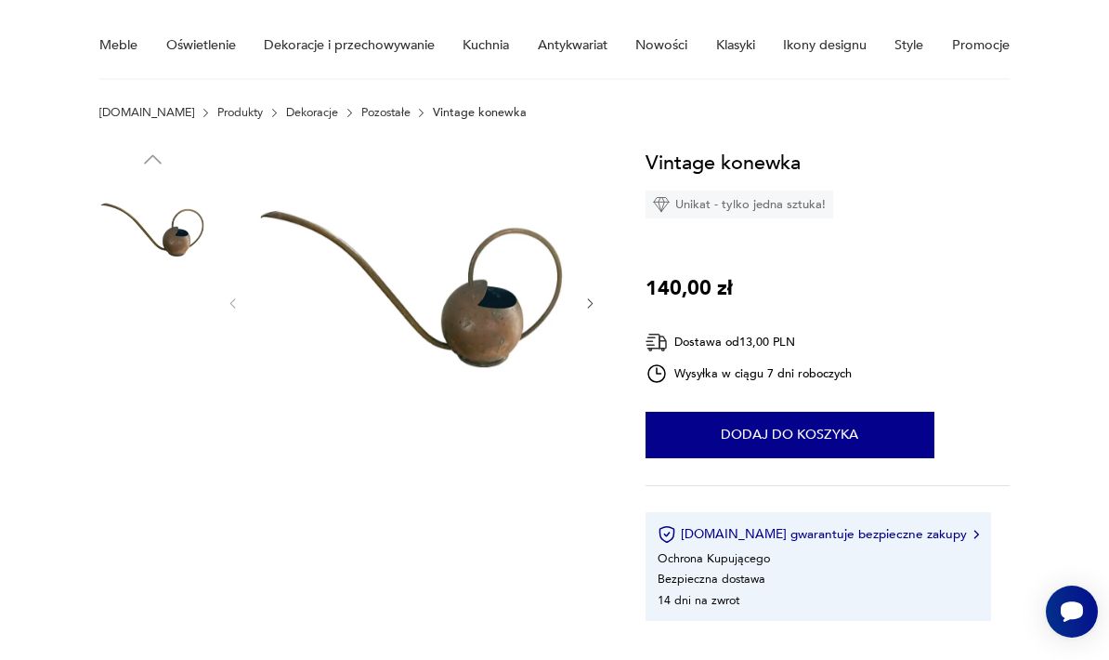
click at [120, 349] on img at bounding box center [152, 352] width 106 height 106
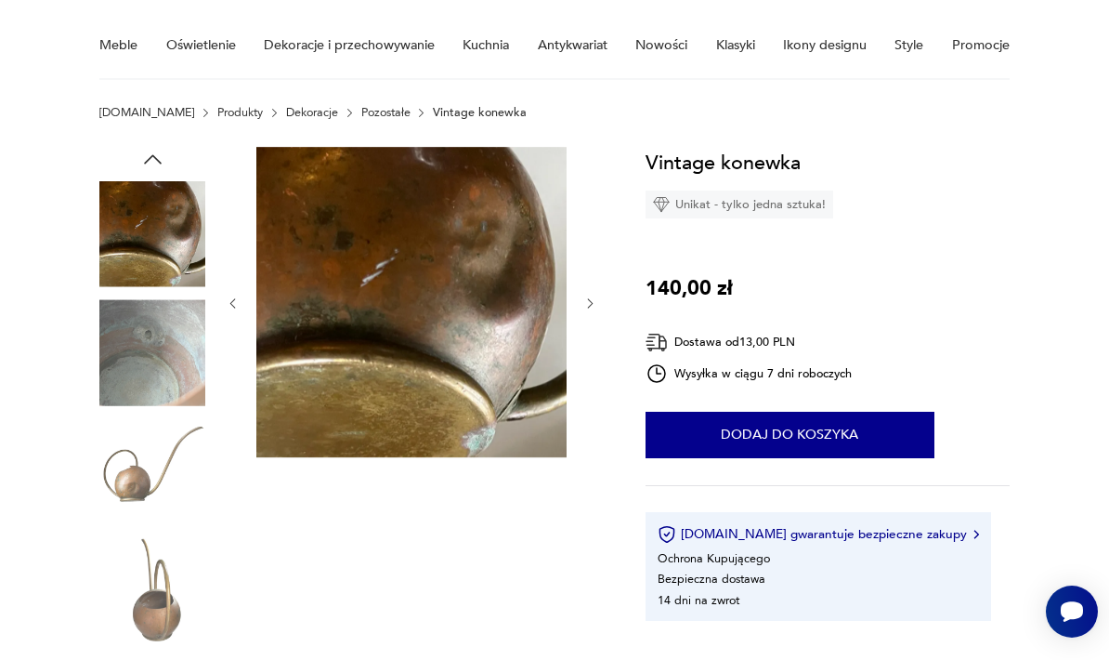
click at [137, 343] on img at bounding box center [152, 352] width 106 height 106
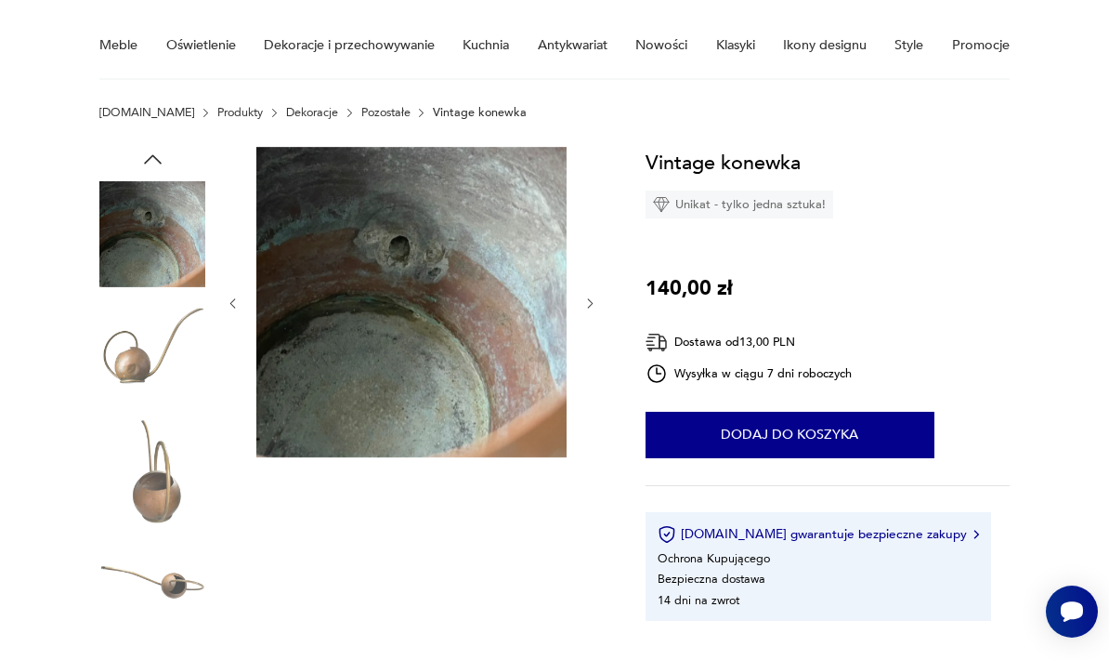
click at [127, 366] on img at bounding box center [152, 352] width 106 height 106
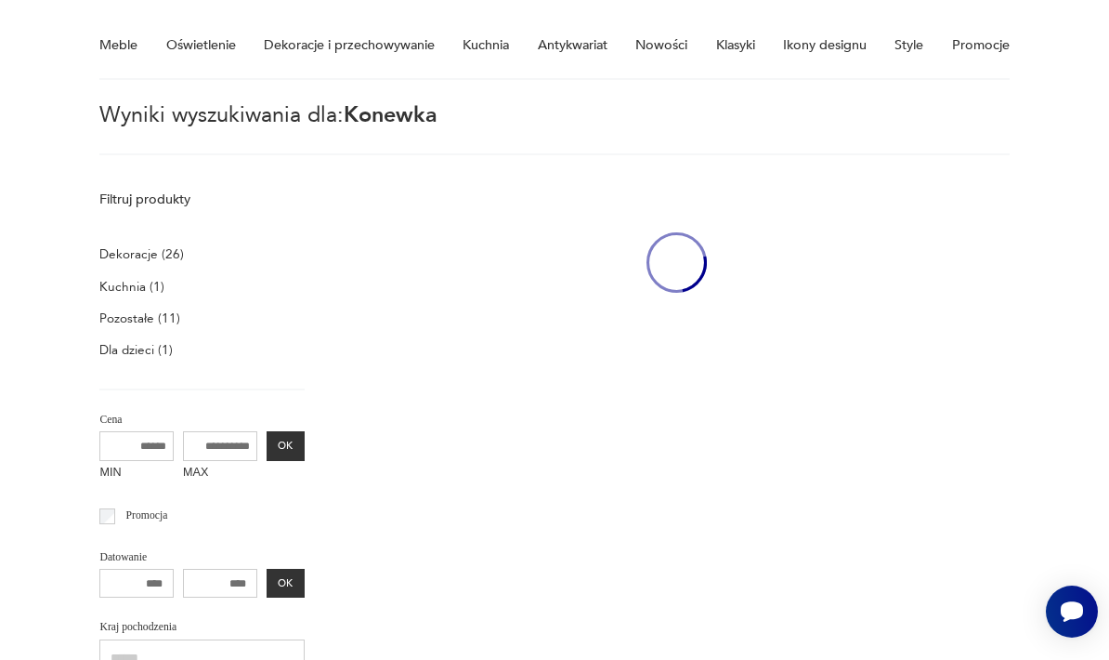
type input "*******"
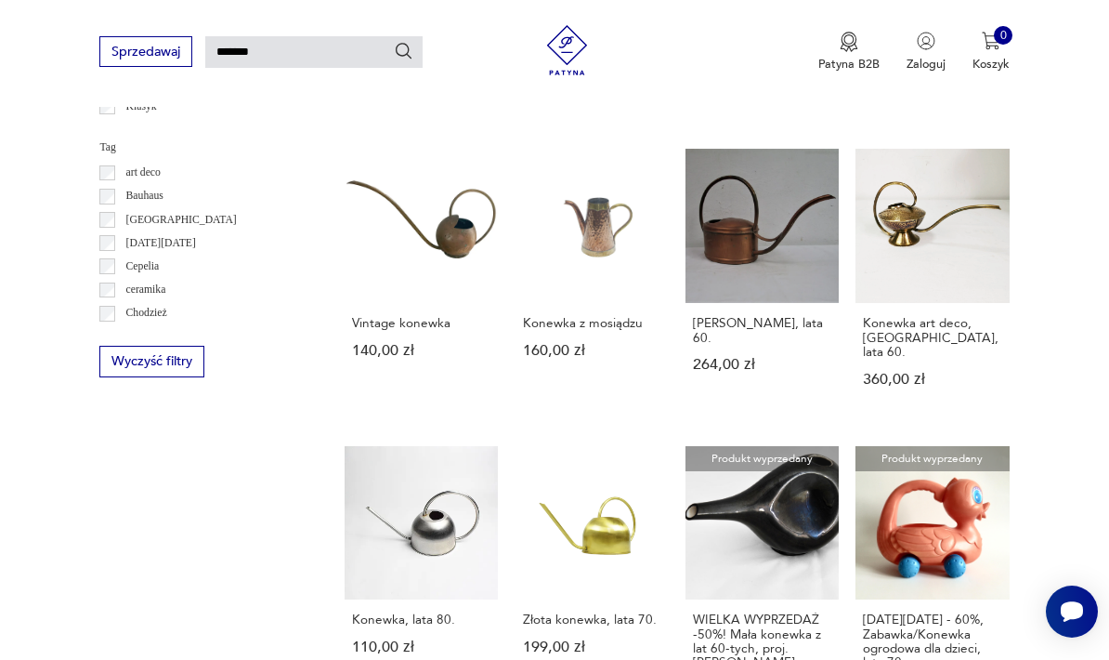
scroll to position [991, 0]
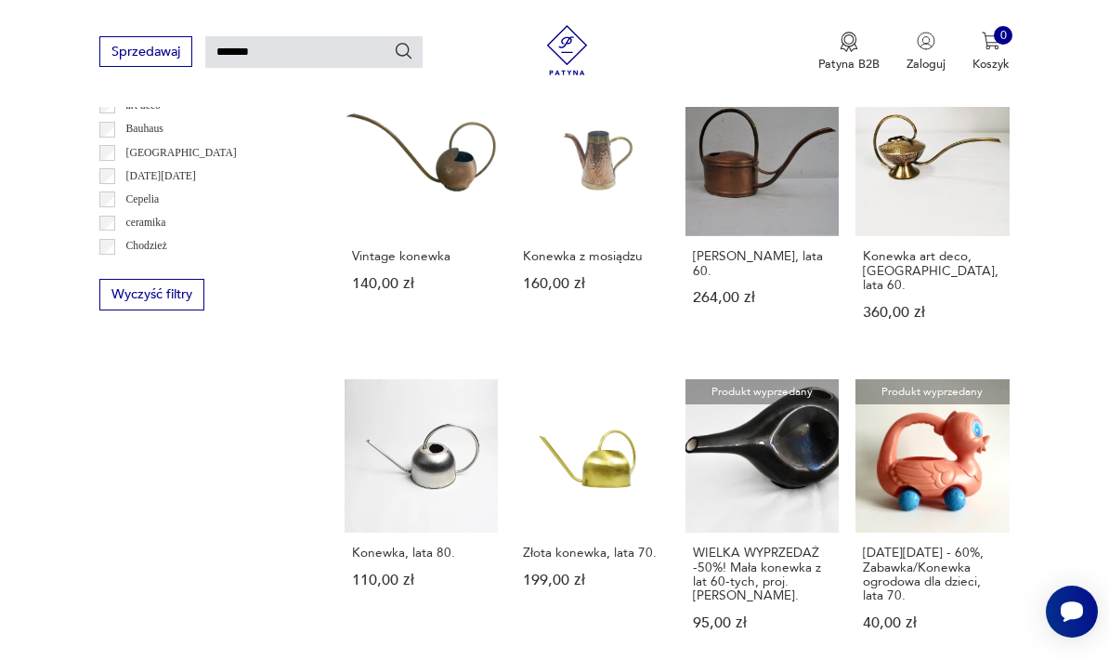
click at [370, 406] on link "Konewka, lata 80. 110,00 zł" at bounding box center [421, 521] width 153 height 284
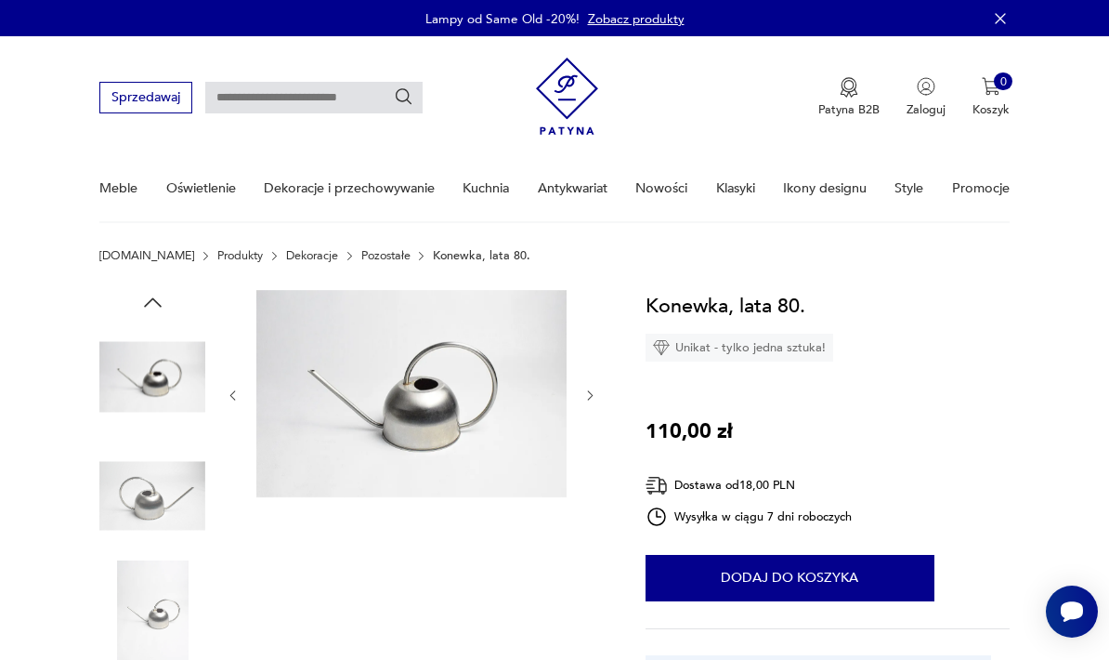
click at [157, 502] on img at bounding box center [152, 495] width 106 height 106
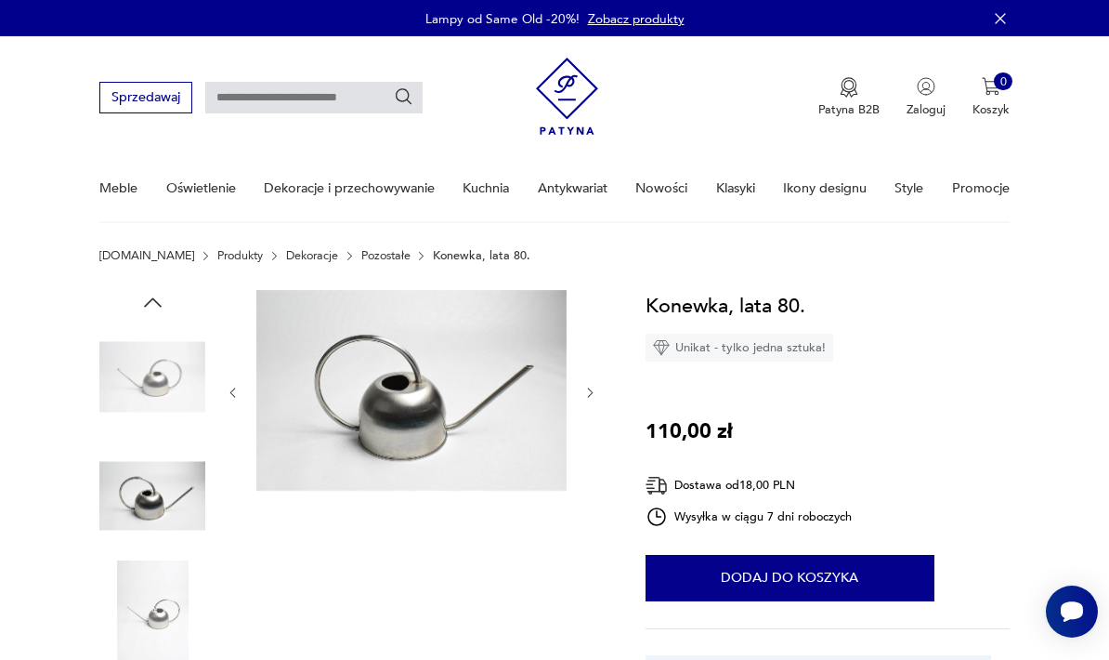
click at [138, 586] on img at bounding box center [152, 614] width 106 height 106
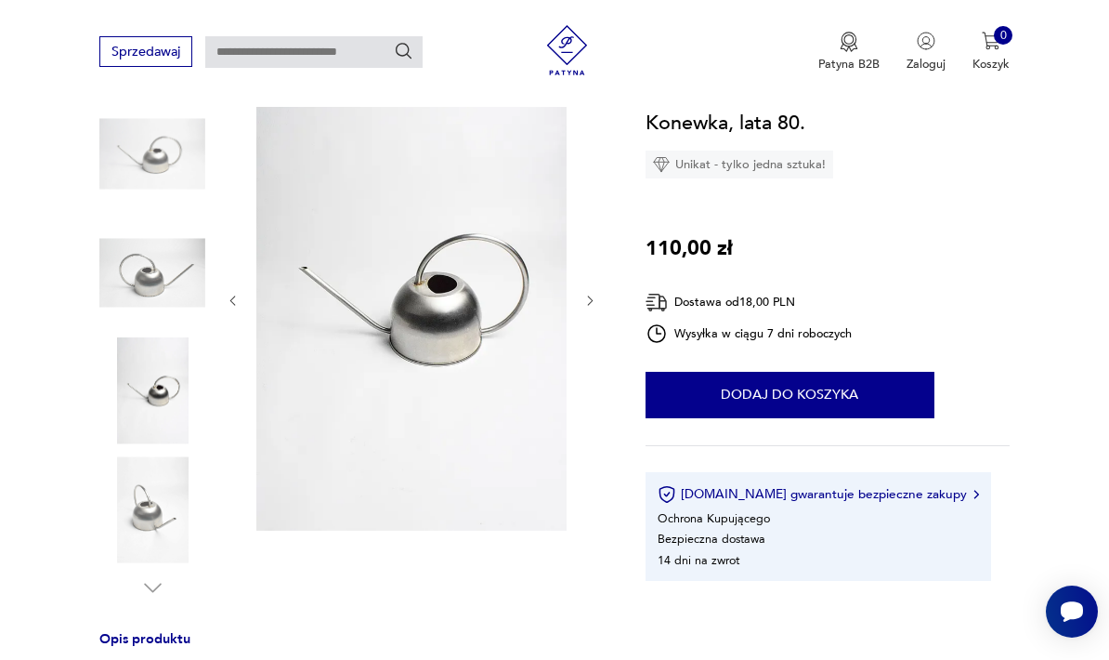
scroll to position [232, 0]
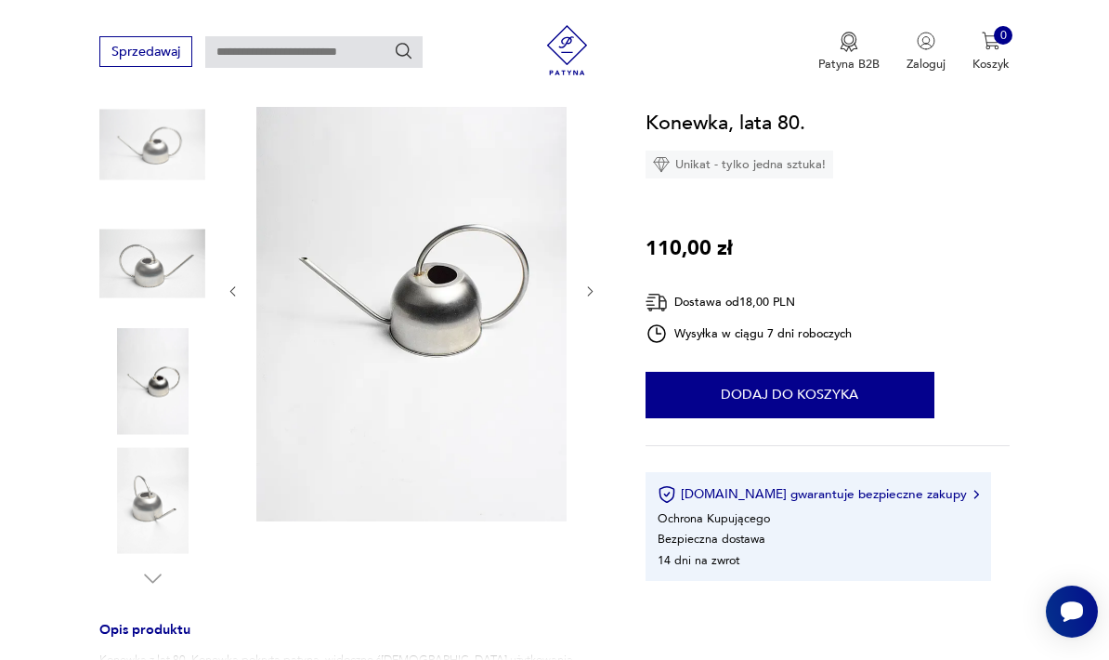
click at [142, 511] on img at bounding box center [152, 500] width 106 height 106
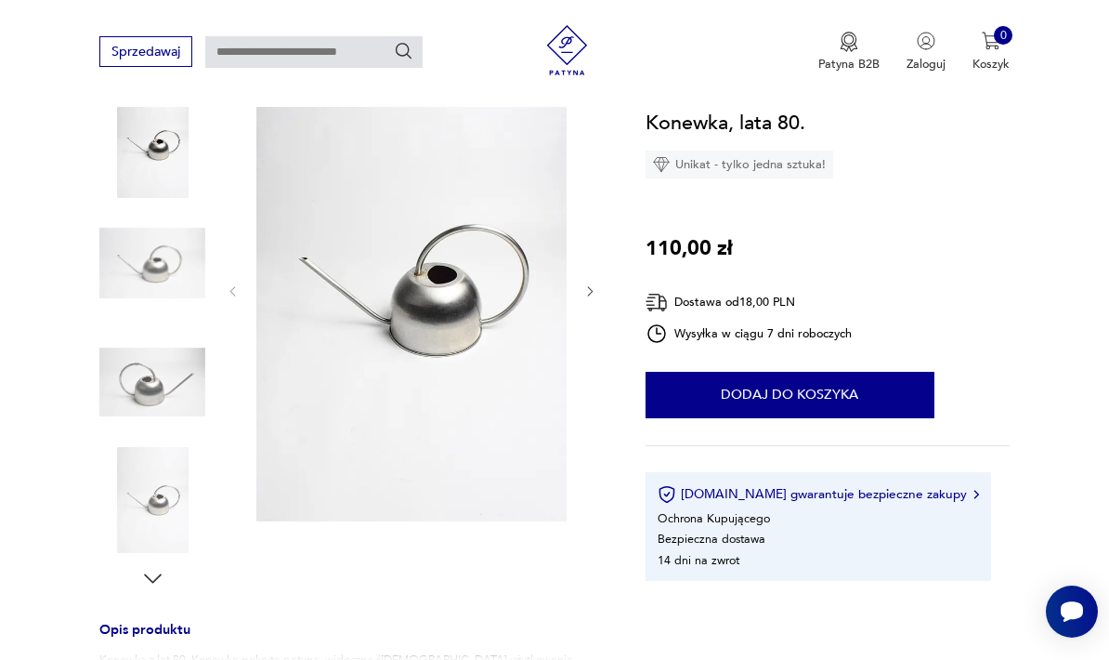
click at [147, 155] on img at bounding box center [152, 145] width 106 height 106
click at [129, 251] on img at bounding box center [152, 263] width 106 height 106
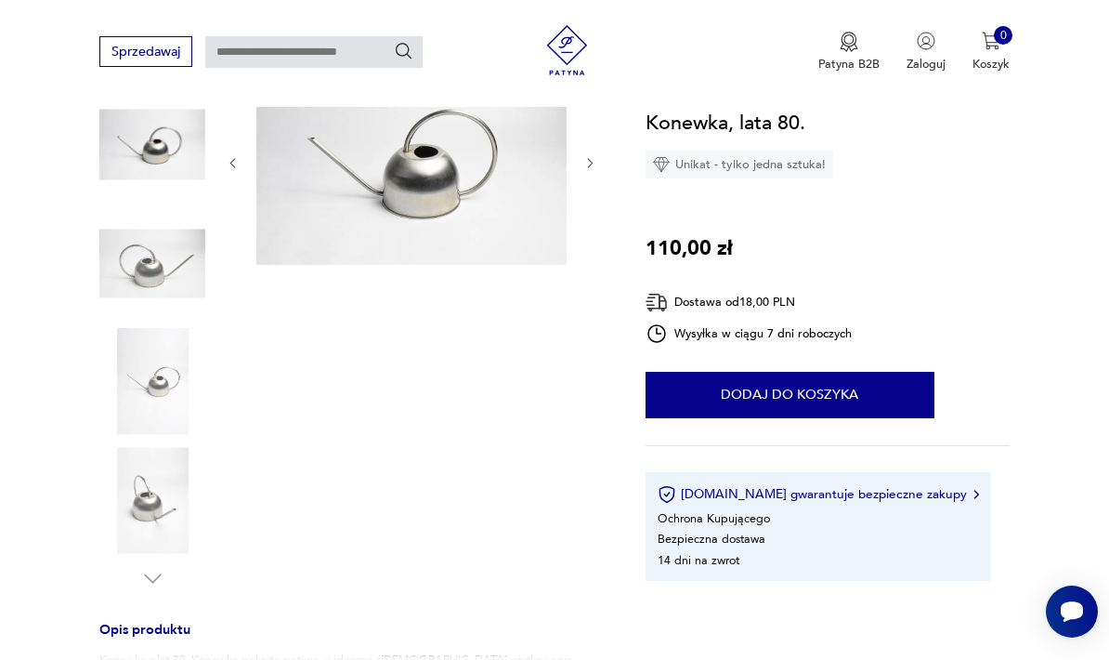
click at [143, 314] on img at bounding box center [152, 263] width 106 height 106
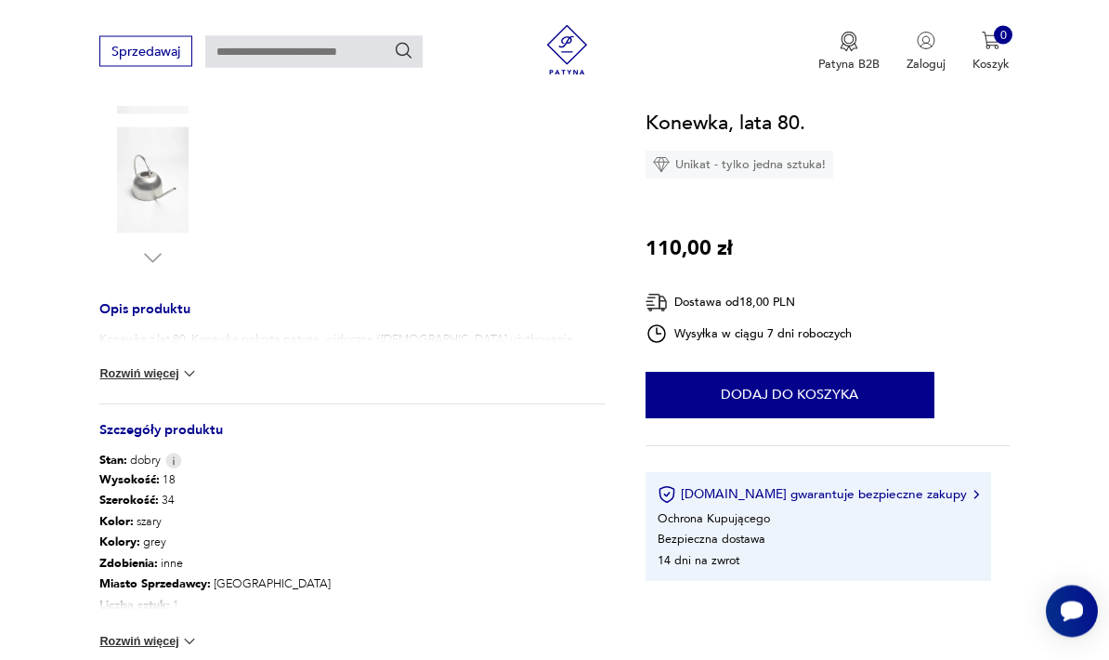
scroll to position [553, 0]
click at [174, 638] on button "Rozwiń więcej" at bounding box center [148, 641] width 99 height 19
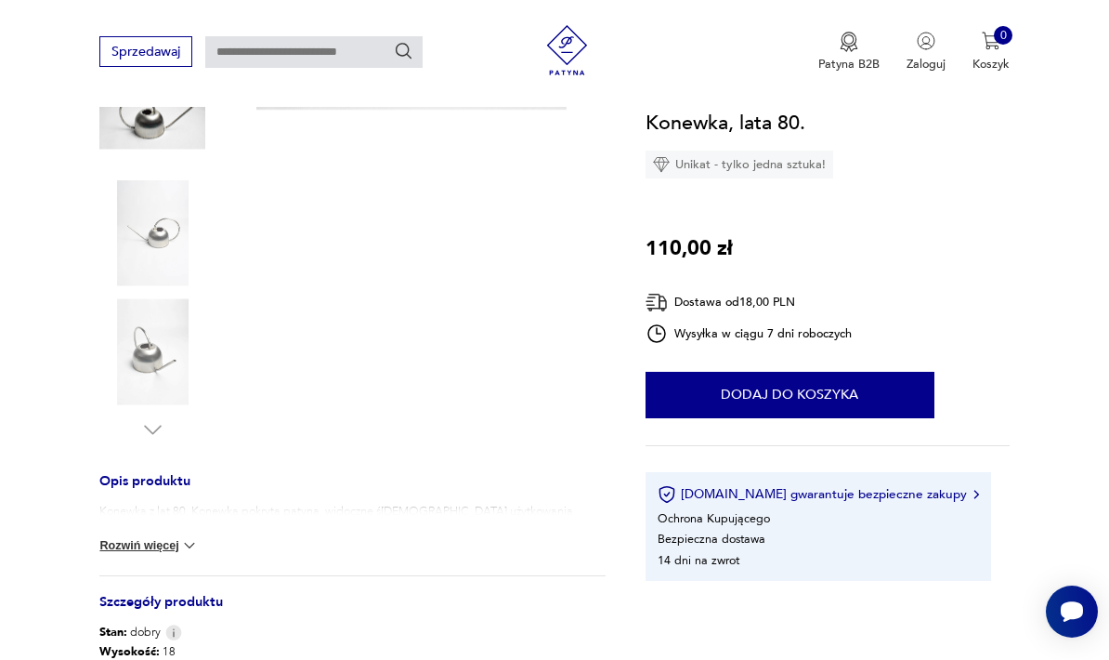
scroll to position [0, 0]
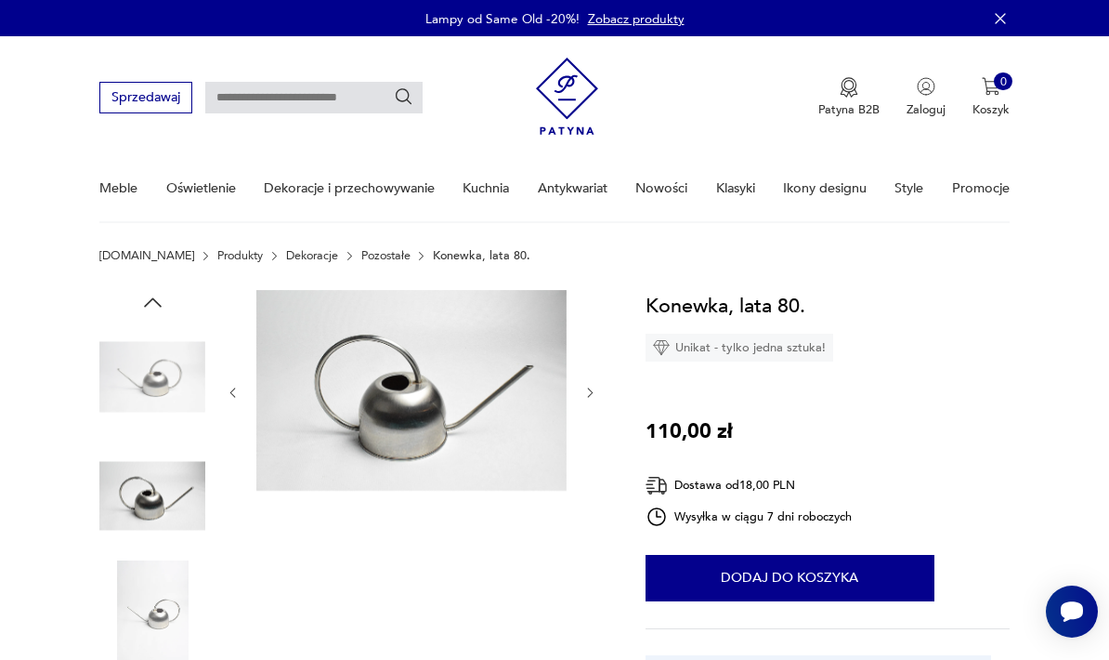
click at [270, 99] on input "text" at bounding box center [313, 98] width 217 height 32
click at [48, 141] on nav "Sprzedawaj Patyna B2B Zaloguj 0 Koszyk Twój koszyk ( 0 ) Brak produktów w koszy…" at bounding box center [554, 129] width 1109 height 187
click at [819, 581] on button "Dodaj do koszyka" at bounding box center [790, 578] width 289 height 46
